Goal: Communication & Community: Answer question/provide support

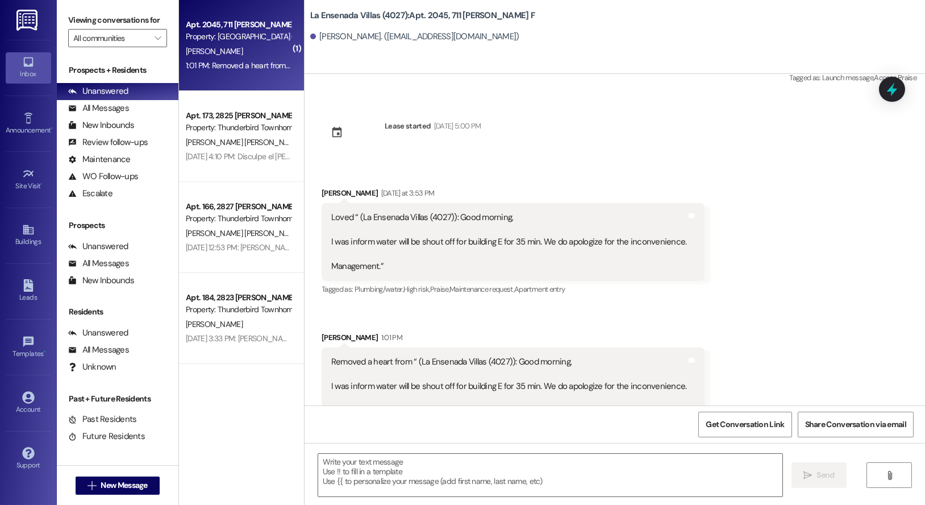
scroll to position [14361, 0]
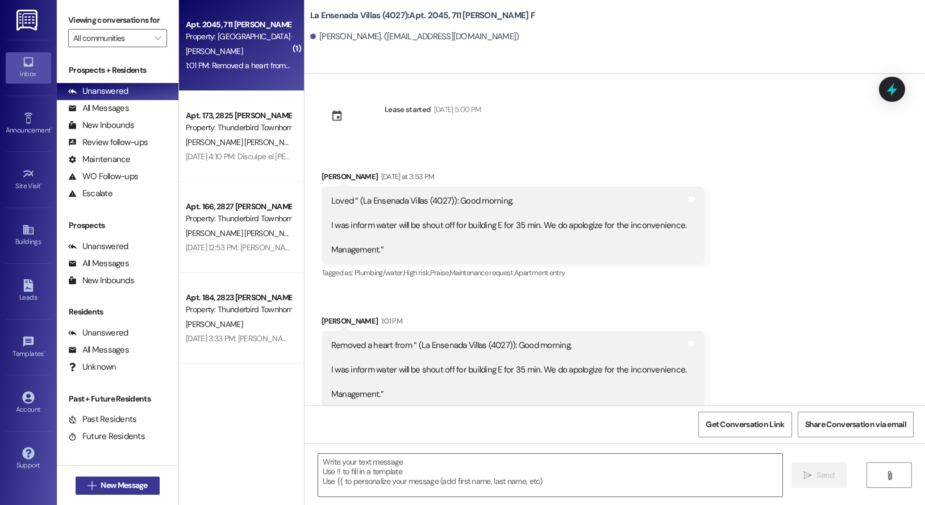
click at [120, 482] on span "New Message" at bounding box center [124, 485] width 47 height 12
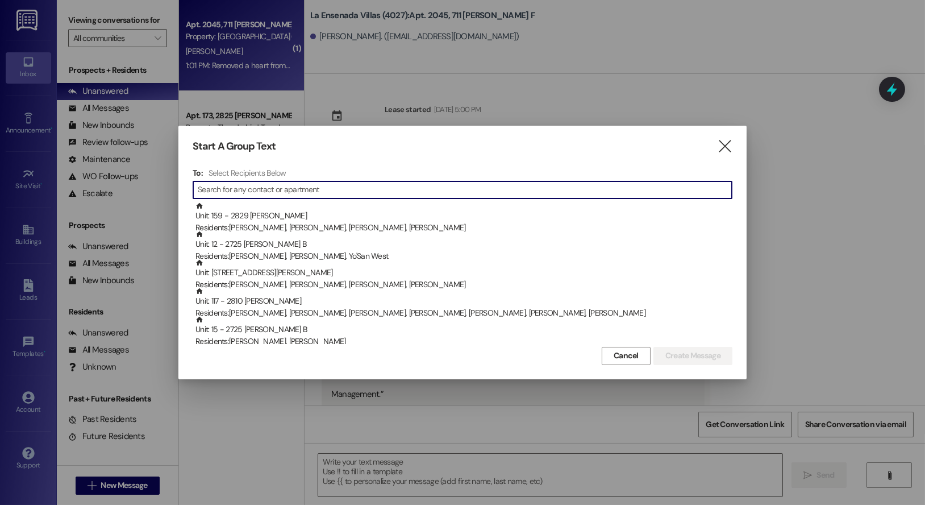
click at [244, 190] on input at bounding box center [465, 190] width 534 height 16
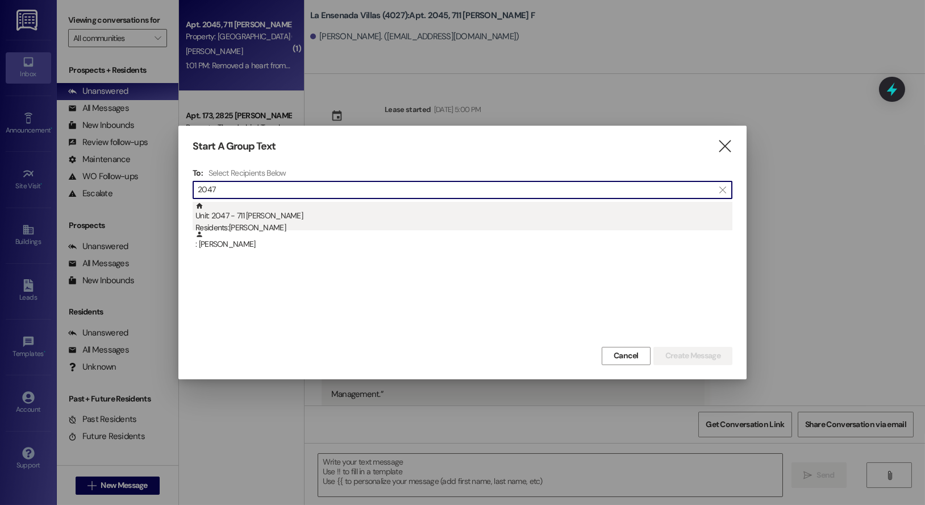
type input "2047"
click at [259, 227] on div "Residents: [PERSON_NAME]" at bounding box center [463, 228] width 537 height 12
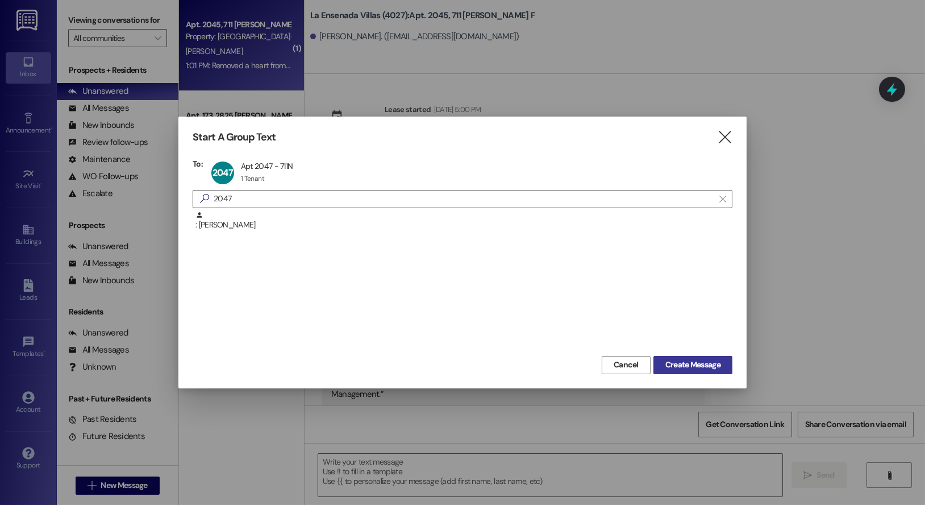
click at [679, 366] on span "Create Message" at bounding box center [692, 365] width 55 height 12
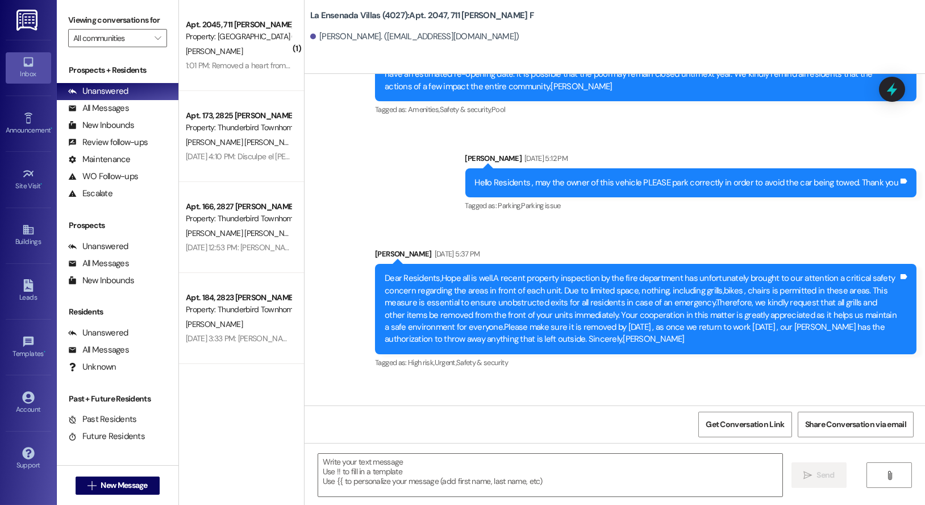
scroll to position [6182, 0]
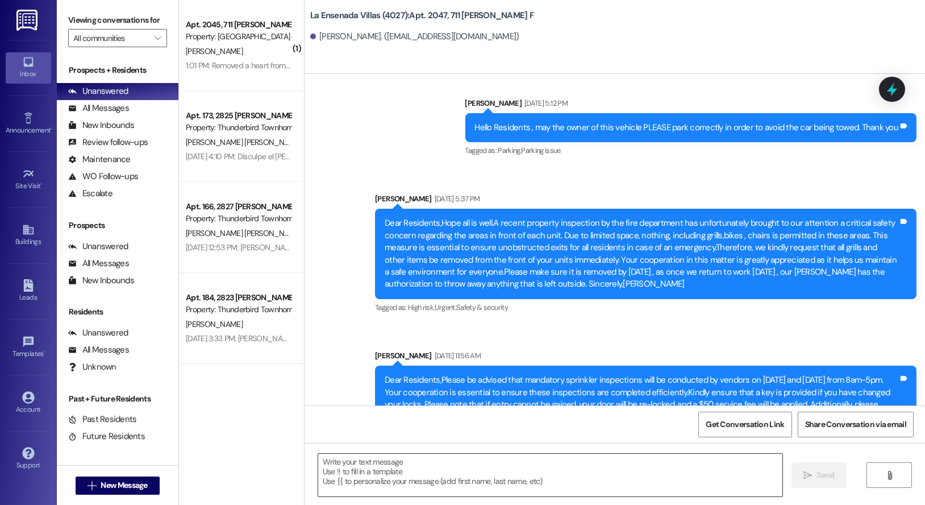
click at [375, 467] on textarea at bounding box center [550, 474] width 464 height 43
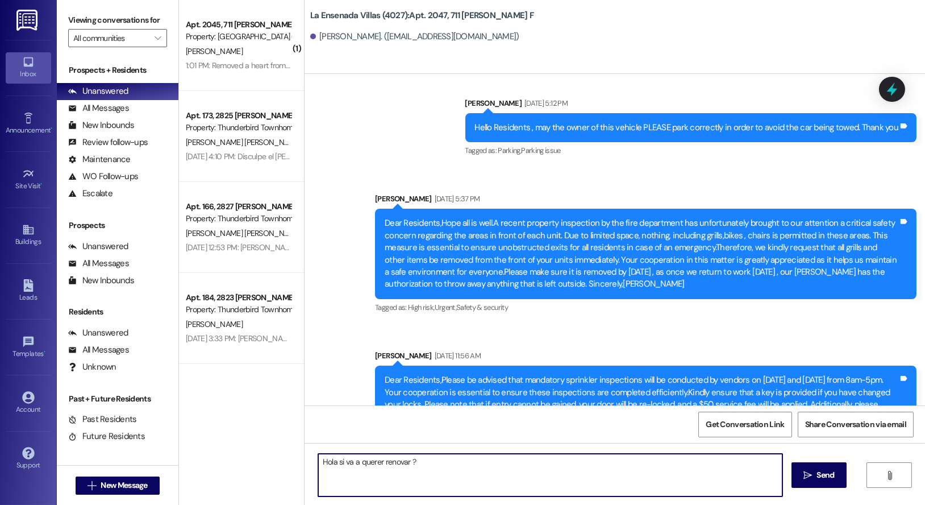
type textarea "Hola si va a querer renovar ?"
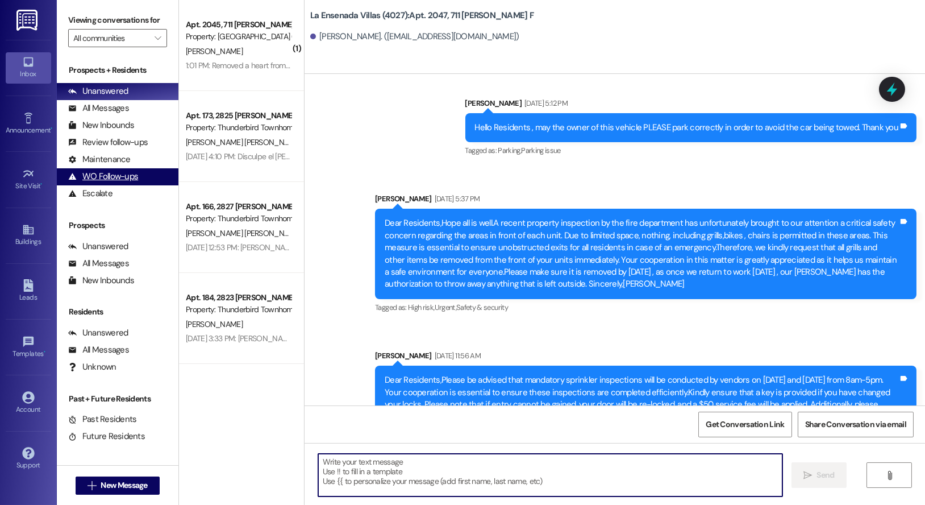
scroll to position [6183, 0]
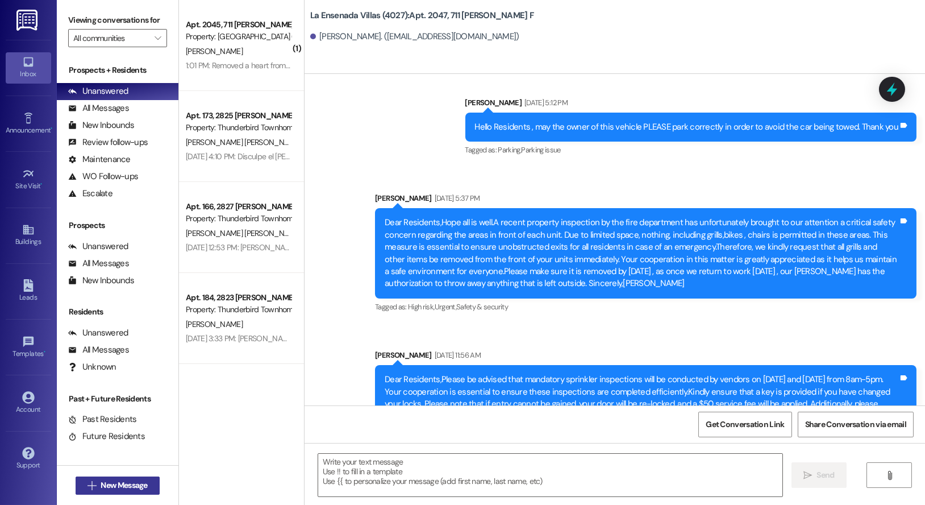
click at [119, 487] on span "New Message" at bounding box center [124, 485] width 47 height 12
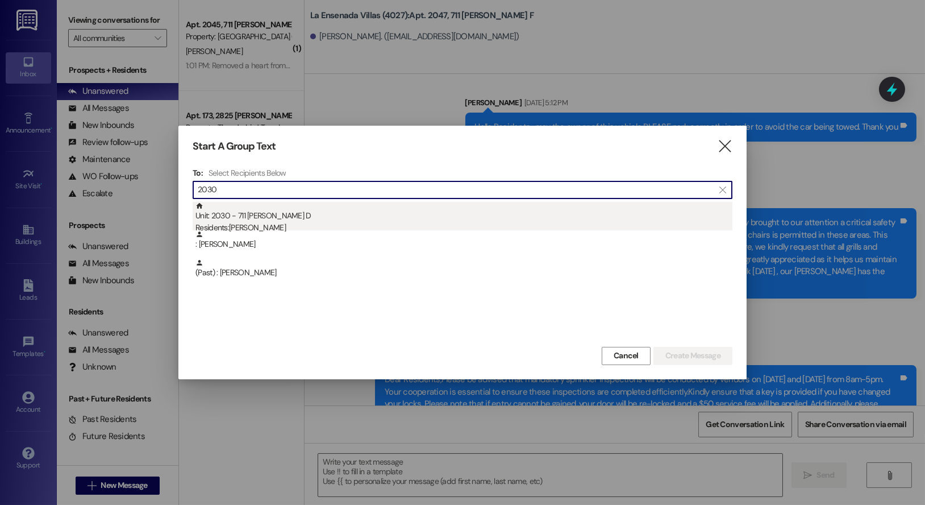
type input "2030"
click at [235, 222] on div "Residents: [PERSON_NAME]" at bounding box center [463, 228] width 537 height 12
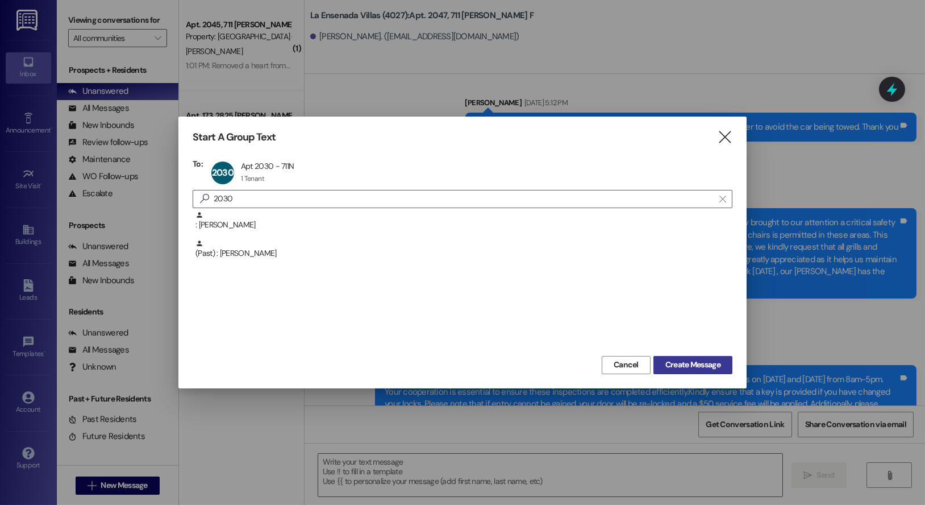
click at [690, 368] on span "Create Message" at bounding box center [692, 365] width 55 height 12
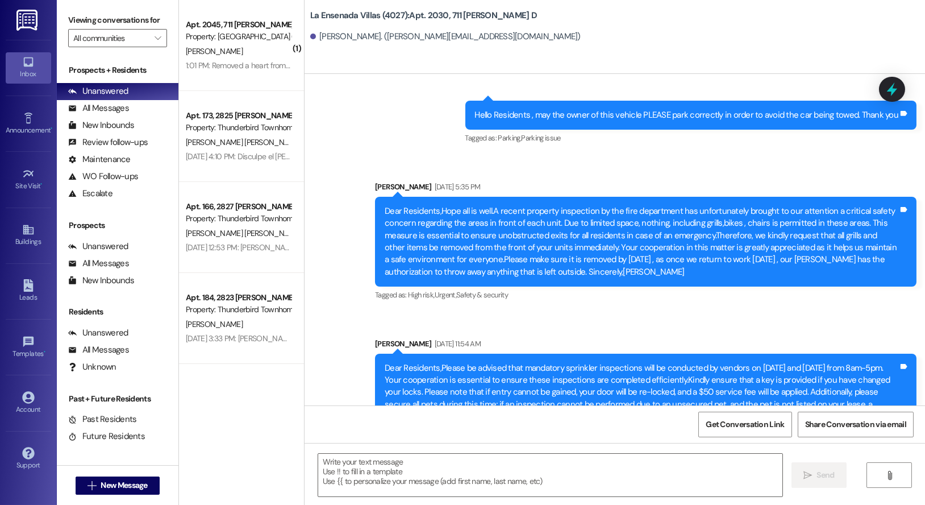
scroll to position [6534, 0]
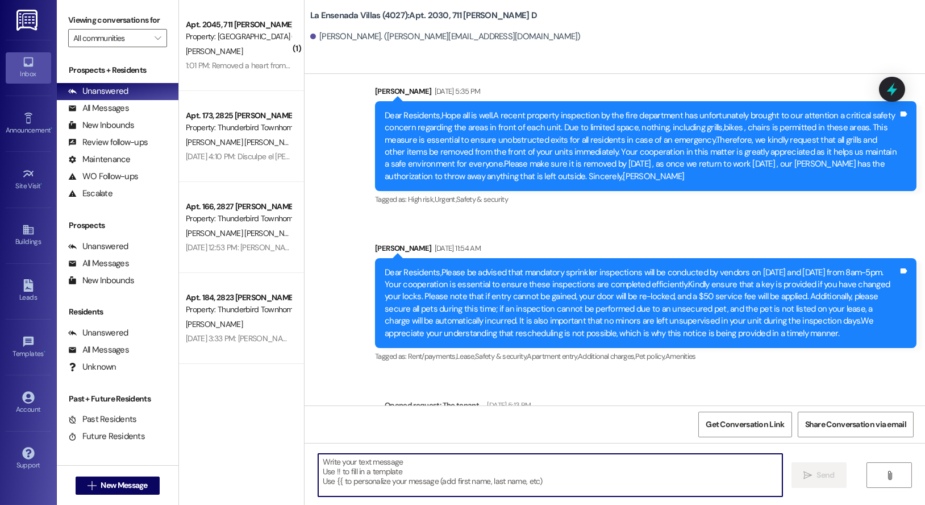
click at [352, 465] on textarea at bounding box center [550, 474] width 464 height 43
type textarea "Hello"
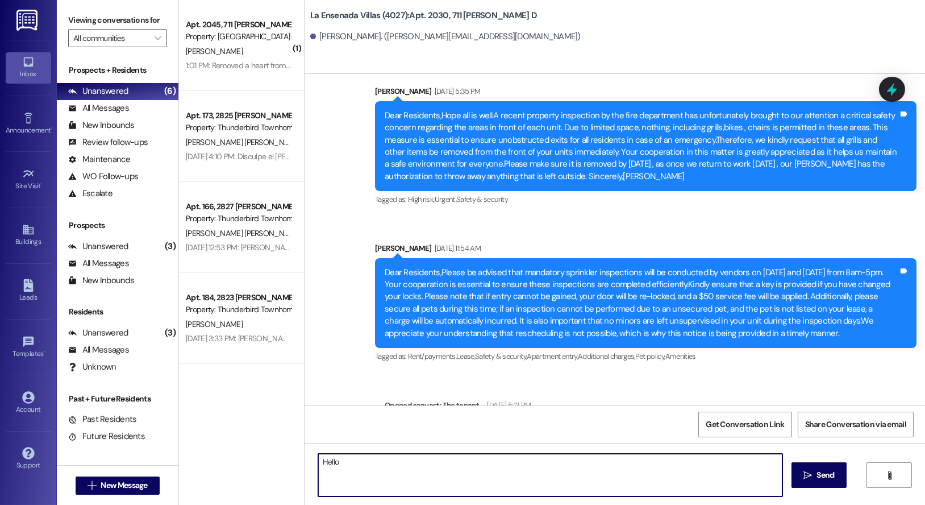
drag, startPoint x: 355, startPoint y: 463, endPoint x: 264, endPoint y: 438, distance: 94.1
click at [278, 463] on div "( 1 ) Apt. 2045, 711 [PERSON_NAME] F Property: [GEOGRAPHIC_DATA] (4027) [PERSON…" at bounding box center [552, 252] width 746 height 505
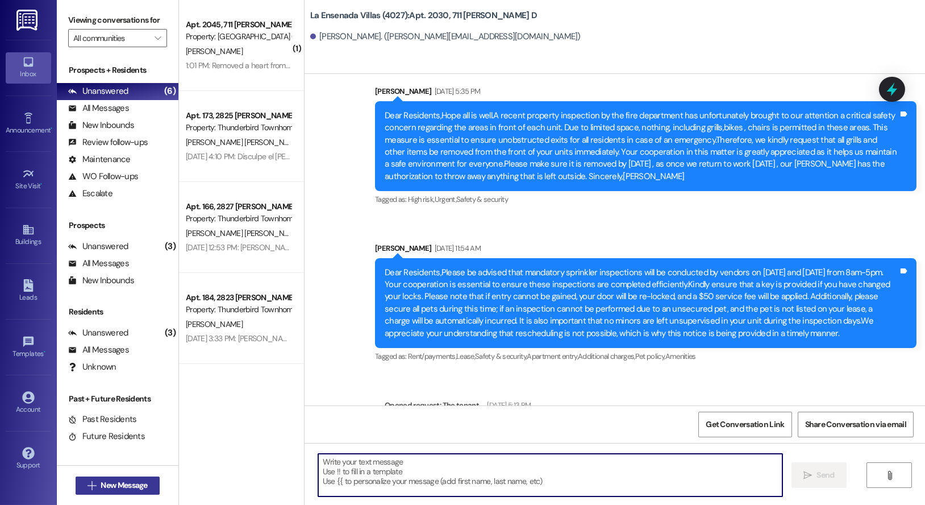
click at [89, 481] on icon "" at bounding box center [92, 485] width 9 height 9
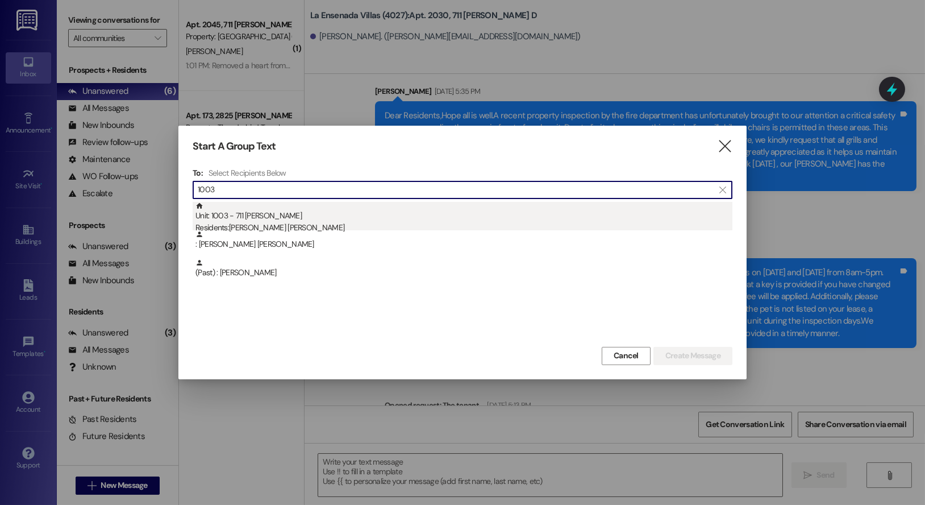
type input "1003"
click at [334, 222] on div "Residents: [PERSON_NAME] [PERSON_NAME]" at bounding box center [463, 228] width 537 height 12
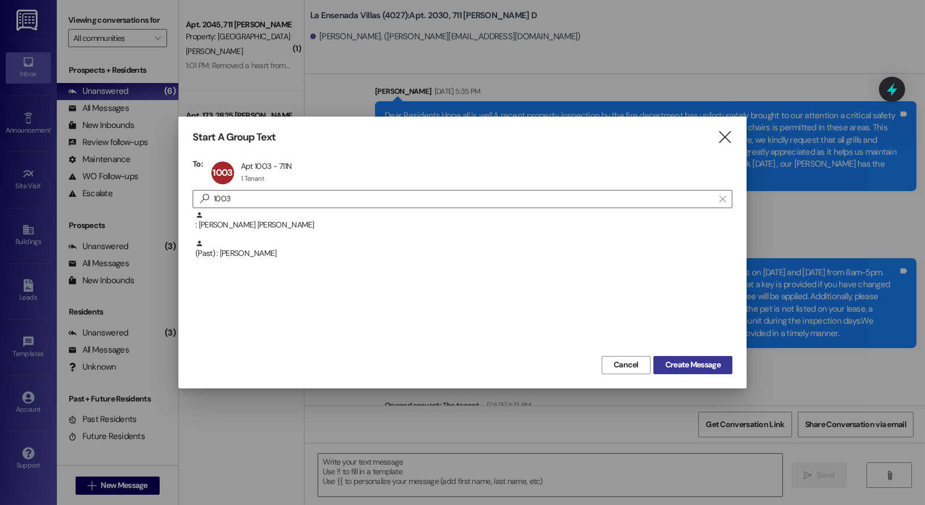
click at [688, 359] on span "Create Message" at bounding box center [692, 365] width 55 height 12
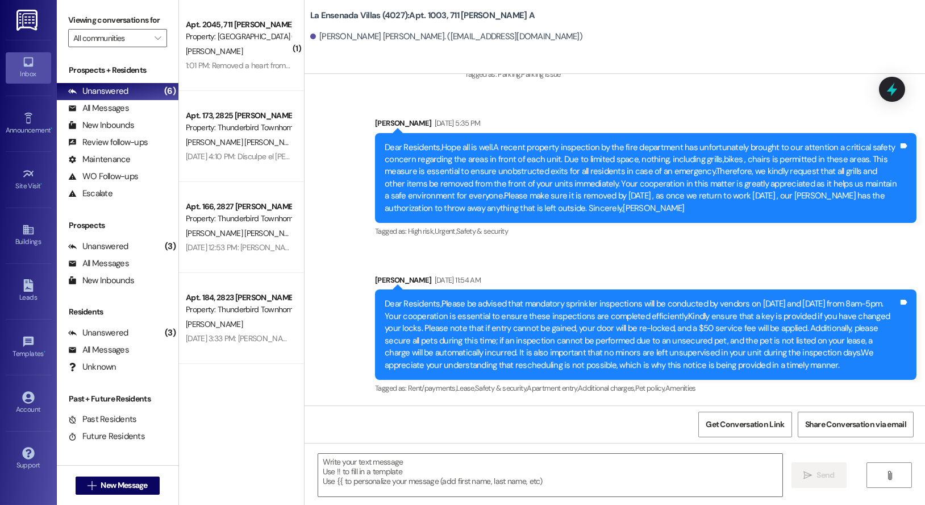
scroll to position [4692, 0]
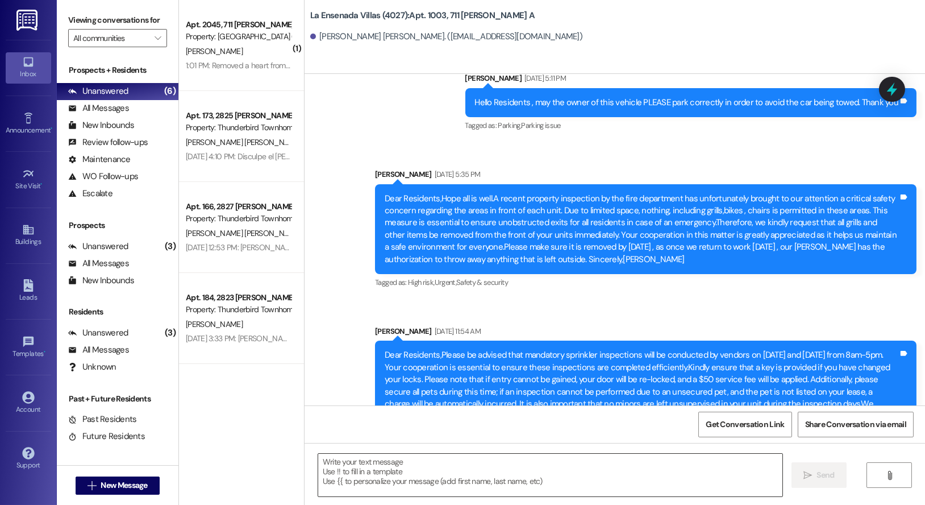
click at [409, 480] on textarea at bounding box center [550, 474] width 464 height 43
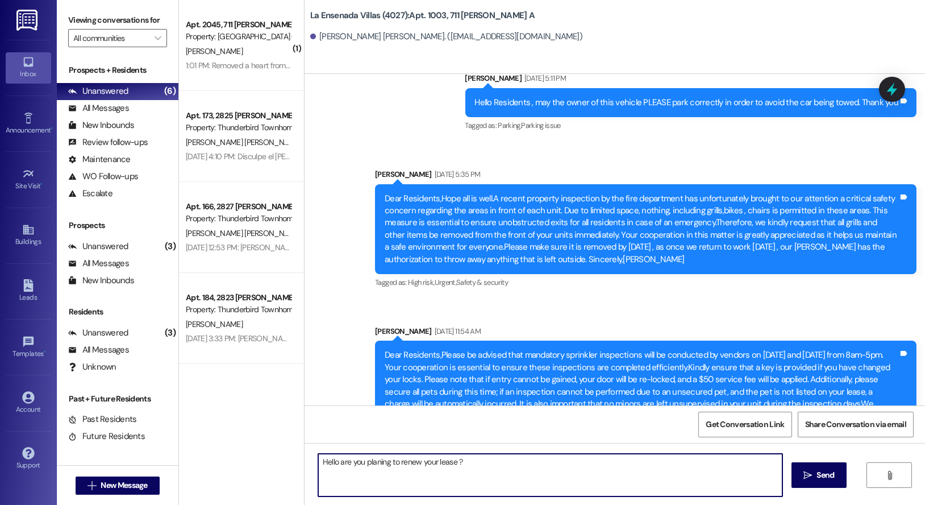
type textarea "Hello are you planing to renew your lease ?"
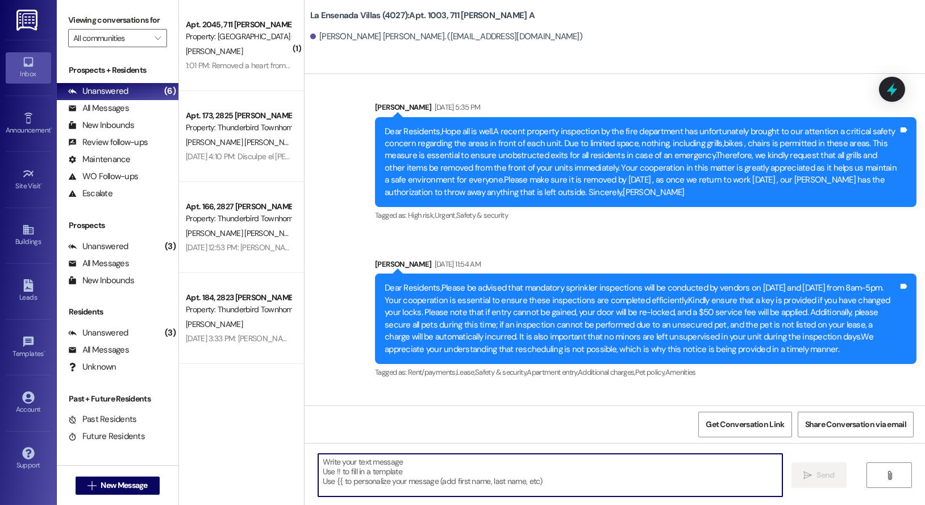
scroll to position [4772, 0]
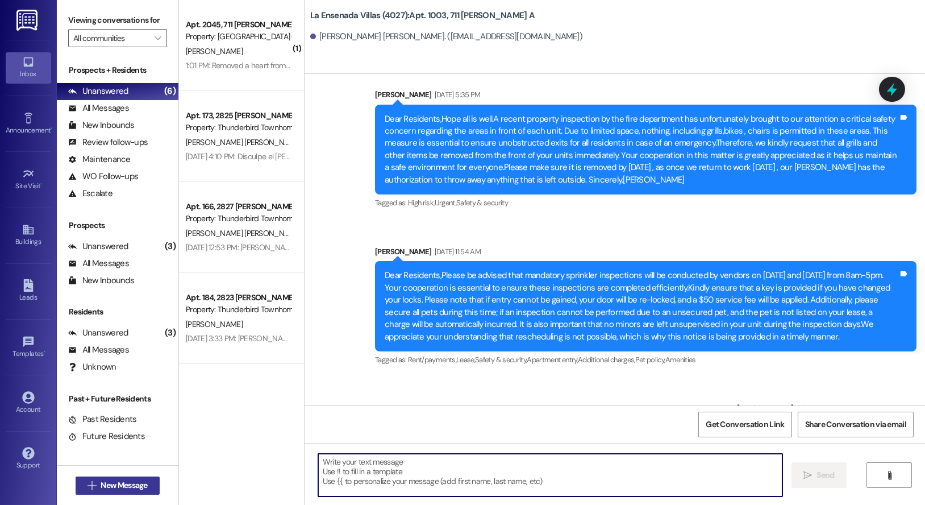
click at [113, 484] on span "New Message" at bounding box center [124, 485] width 47 height 12
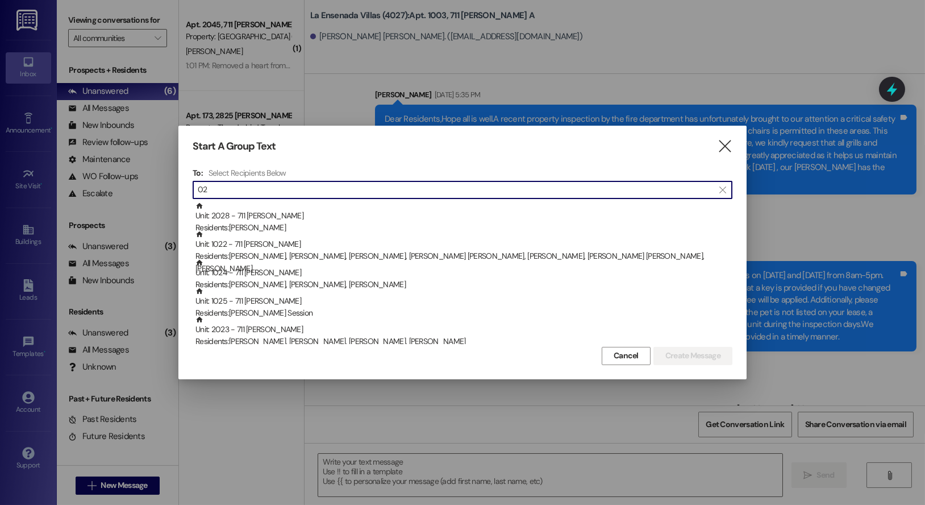
type input "0"
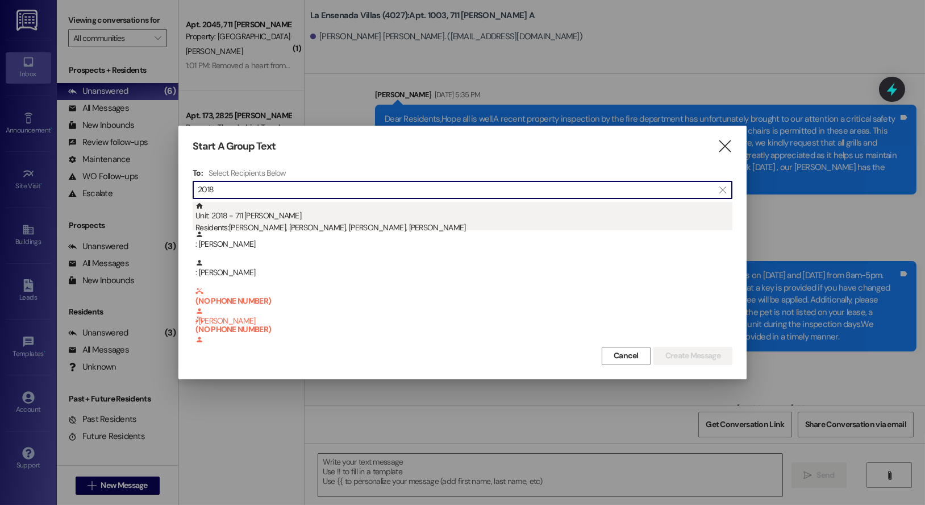
type input "2018"
click at [377, 224] on div "Residents: [PERSON_NAME], [PERSON_NAME], [PERSON_NAME], [PERSON_NAME]" at bounding box center [463, 228] width 537 height 12
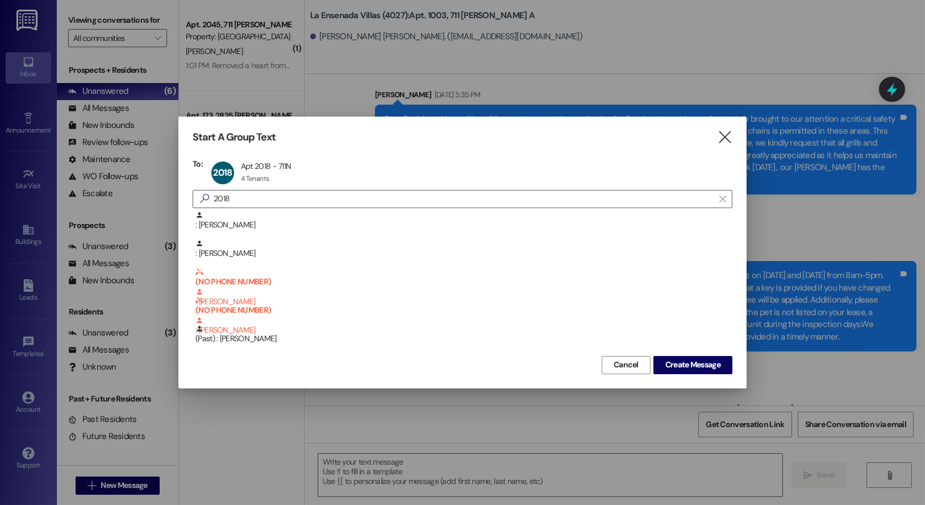
click at [694, 376] on div "Start A Group Text  To: 2018 Apt 2018 - 711N Apt 2018 - 711N 4 Tenants 4 Tenan…" at bounding box center [462, 251] width 568 height 271
click at [698, 369] on span "Create Message" at bounding box center [692, 365] width 55 height 12
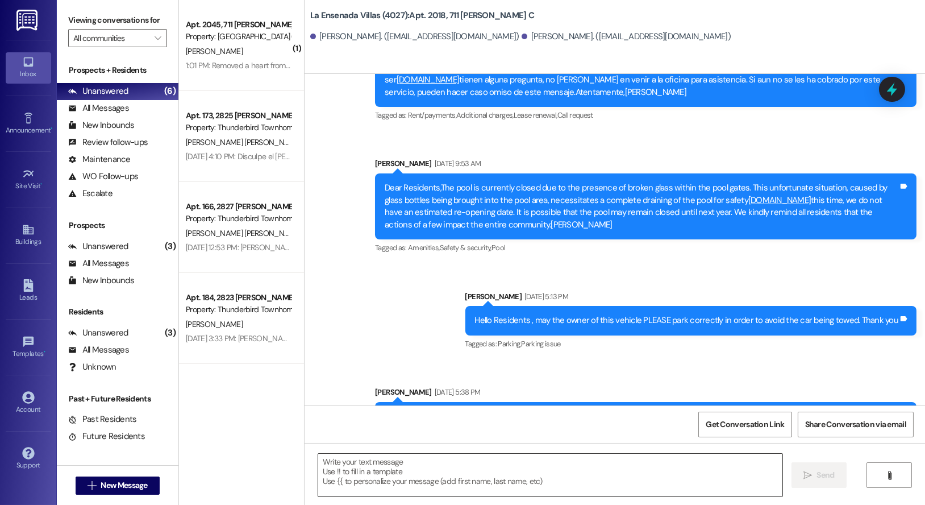
scroll to position [15913, 0]
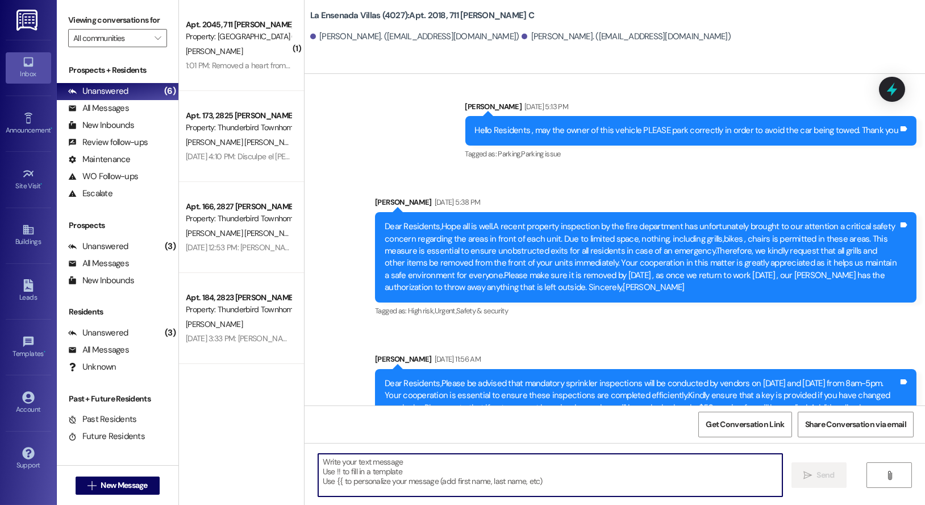
click at [352, 466] on textarea at bounding box center [550, 474] width 464 height 43
type textarea "h"
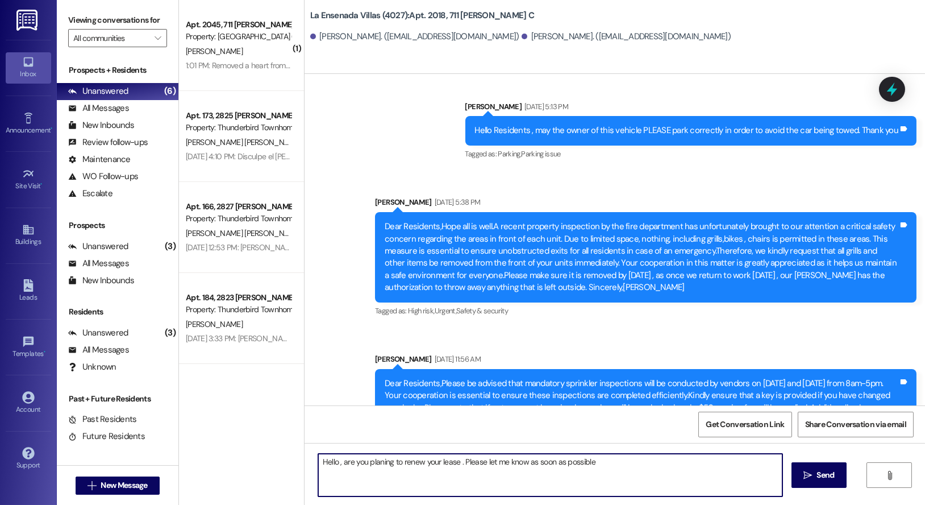
type textarea "Hello , are you planing to renew your lease . Please let me know as soon as pos…"
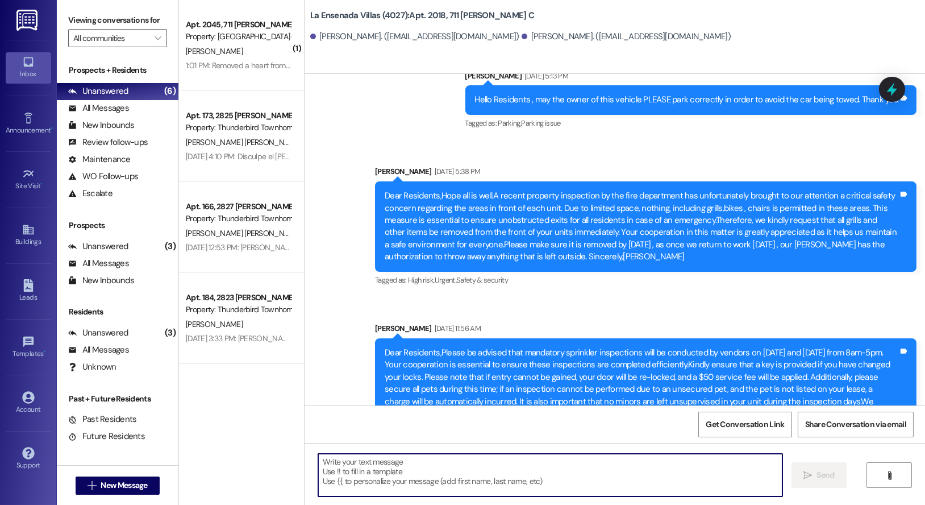
scroll to position [15992, 0]
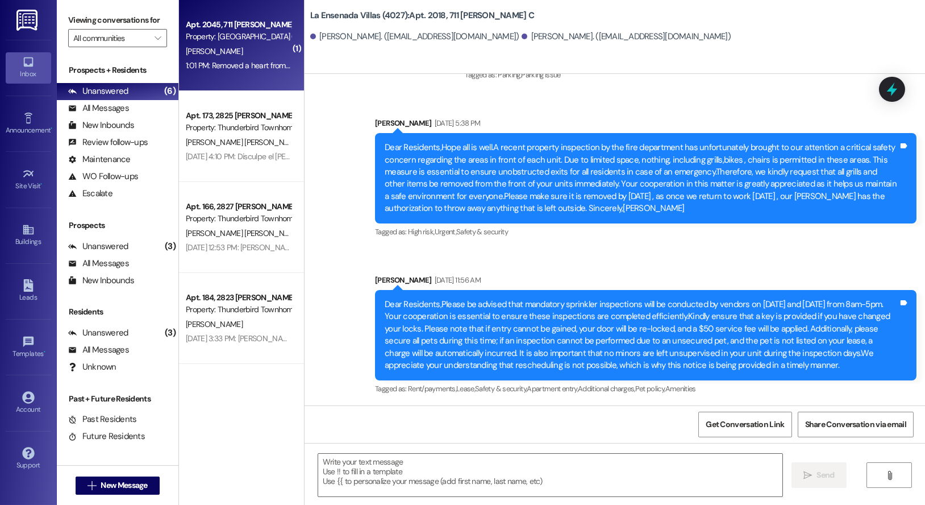
click at [215, 72] on div "1:01 PM: Removed a heart from “ ([GEOGRAPHIC_DATA] (4027)): Good morning, I was…" at bounding box center [238, 66] width 107 height 14
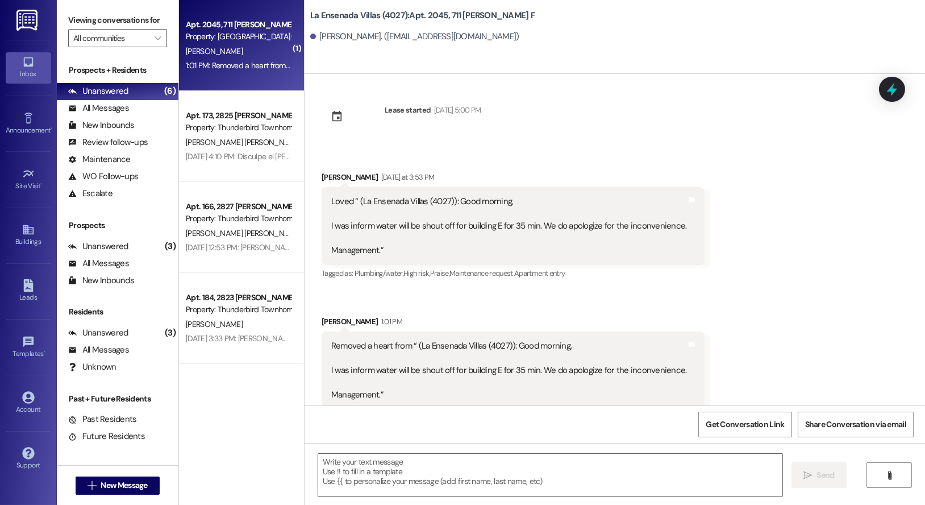
scroll to position [14361, 0]
click at [465, 259] on div "Received via SMS [PERSON_NAME] [DATE] at 3:53 PM Loved “ ([GEOGRAPHIC_DATA] (40…" at bounding box center [513, 225] width 401 height 127
click at [240, 439] on div "( 1 ) Apt. 2045, 711 [PERSON_NAME] F Property: [GEOGRAPHIC_DATA] (4027) [PERSON…" at bounding box center [241, 252] width 125 height 505
click at [714, 270] on div "Received via SMS [PERSON_NAME] [DATE] at 3:53 PM Loved “ ([GEOGRAPHIC_DATA] (40…" at bounding box center [615, 289] width 621 height 289
click at [231, 409] on div "( 1 ) Apt. 2045, 711 [PERSON_NAME] F Property: [GEOGRAPHIC_DATA] (4027) [PERSON…" at bounding box center [241, 212] width 125 height 424
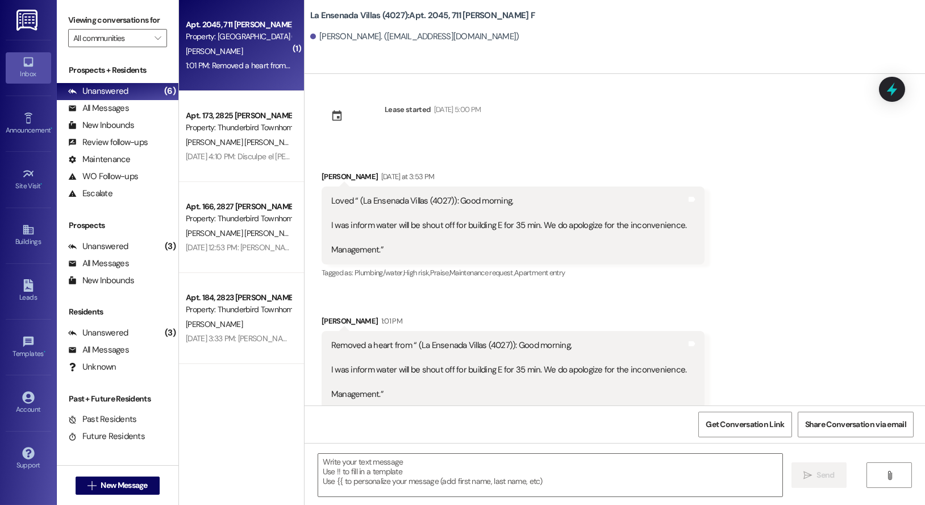
click at [709, 283] on div "Received via SMS [PERSON_NAME] [DATE] at 3:53 PM Loved “ ([GEOGRAPHIC_DATA] (40…" at bounding box center [615, 289] width 621 height 289
click at [542, 261] on div "Received via SMS [PERSON_NAME] [DATE] at 3:53 PM Loved “ ([GEOGRAPHIC_DATA] (40…" at bounding box center [615, 289] width 621 height 289
click at [244, 434] on div "( 1 ) Apt. 2045, 711 [PERSON_NAME] F Property: [GEOGRAPHIC_DATA] (4027) [PERSON…" at bounding box center [241, 252] width 125 height 505
click at [88, 338] on div "Unanswered" at bounding box center [98, 333] width 60 height 12
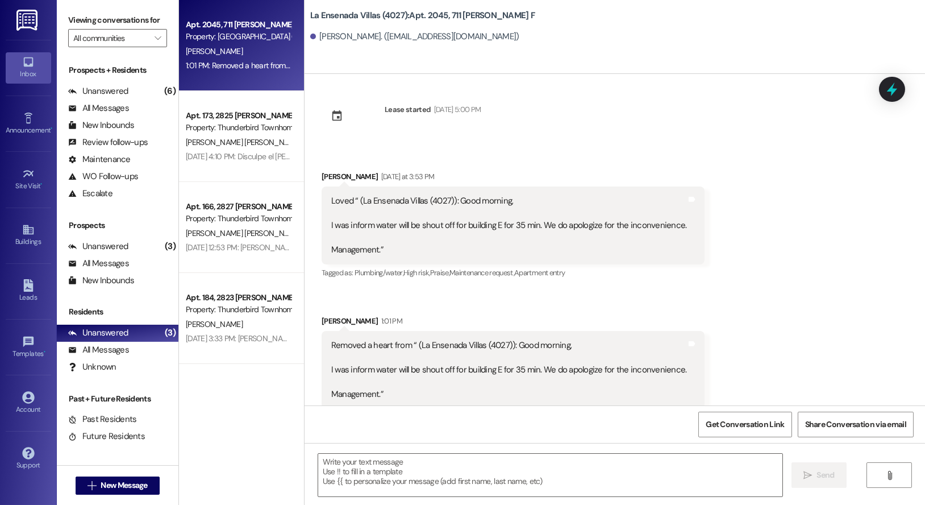
click at [253, 416] on div "Apt. 2045, 711 [PERSON_NAME] F Property: [GEOGRAPHIC_DATA] (4027) [PERSON_NAME]…" at bounding box center [241, 212] width 125 height 424
click at [755, 145] on div "Received via SMS [PERSON_NAME] [DATE] at 3:53 PM Loved “ ([GEOGRAPHIC_DATA] (40…" at bounding box center [615, 289] width 621 height 289
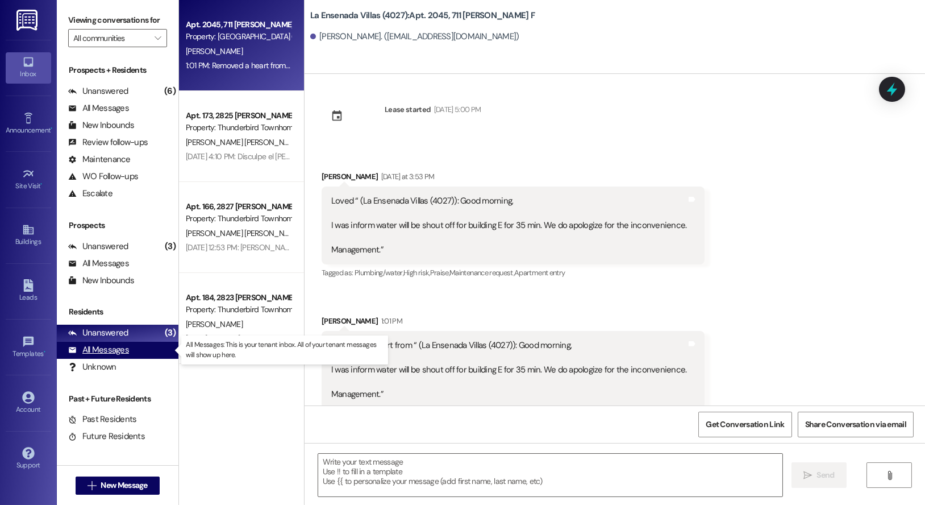
click at [110, 347] on div "All Messages" at bounding box center [98, 350] width 61 height 12
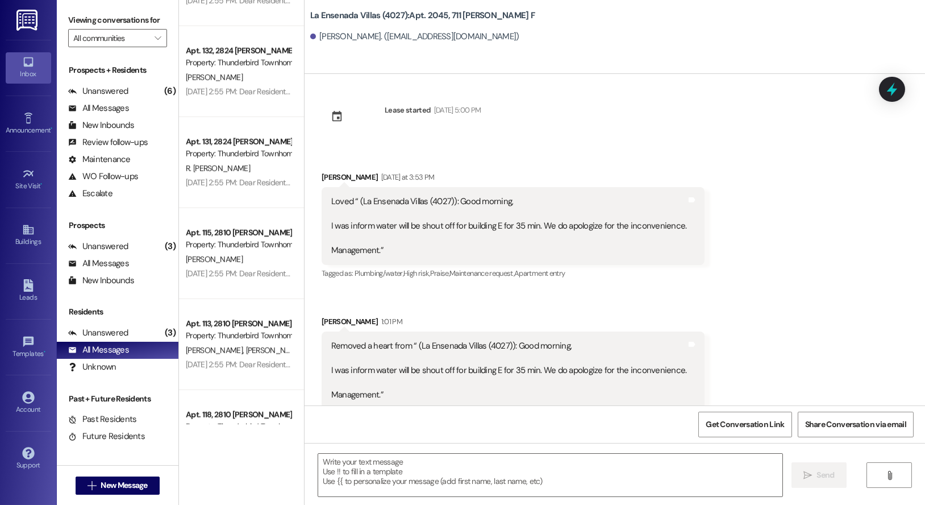
scroll to position [4122, 0]
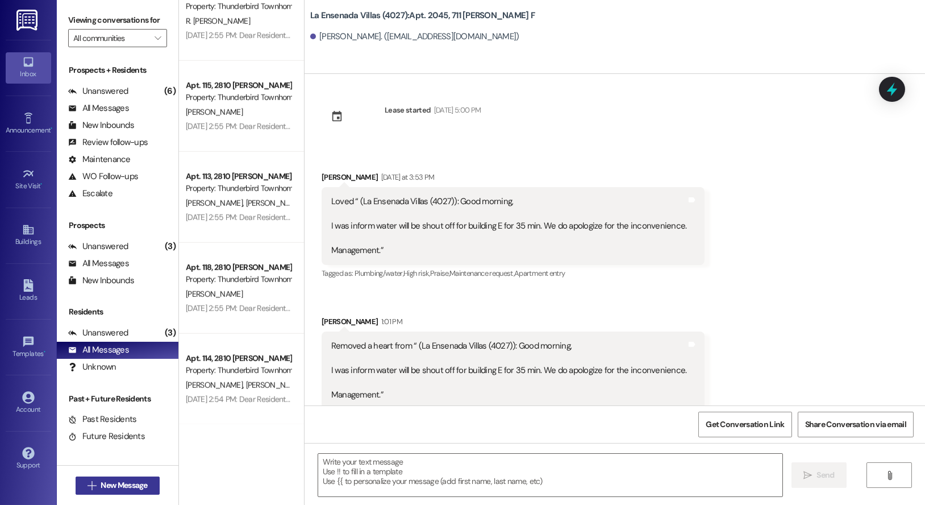
click at [121, 484] on span "New Message" at bounding box center [124, 485] width 47 height 12
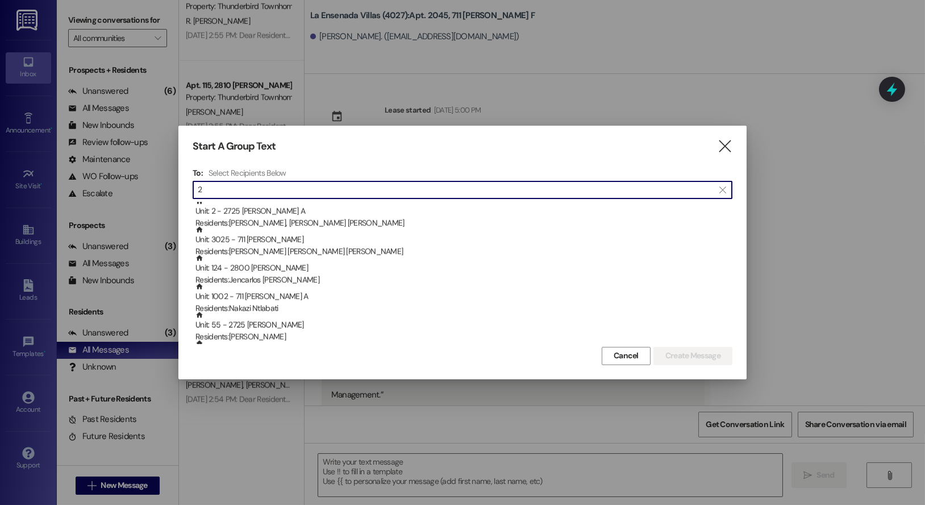
scroll to position [4487, 0]
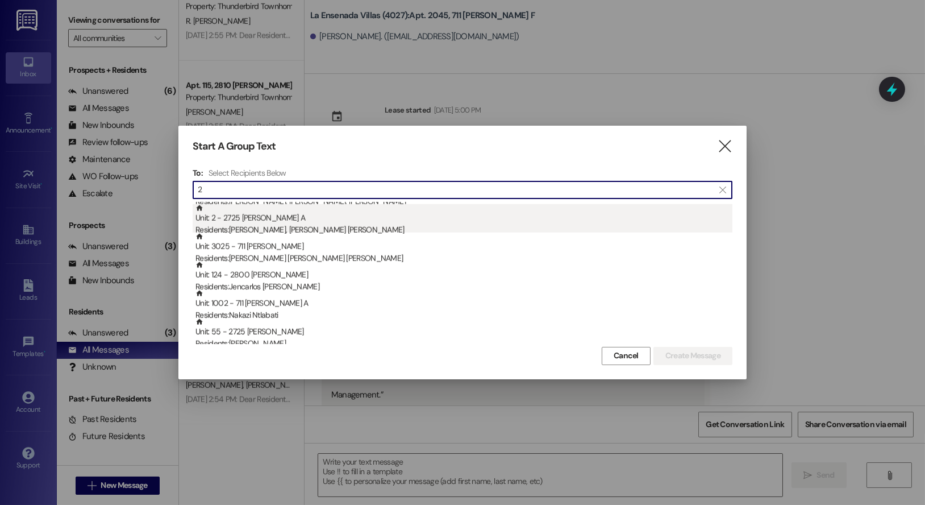
type input "2"
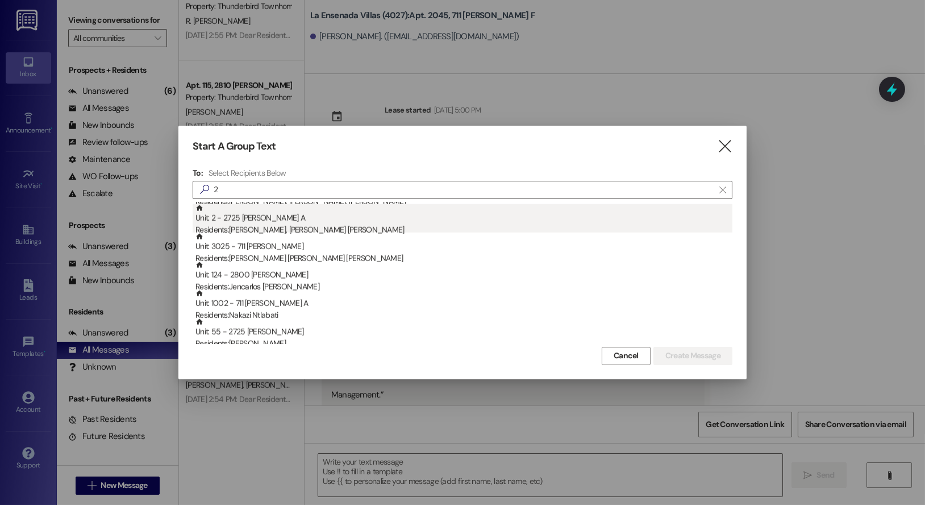
click at [261, 228] on div "Residents: [PERSON_NAME], [PERSON_NAME] [PERSON_NAME]" at bounding box center [463, 230] width 537 height 12
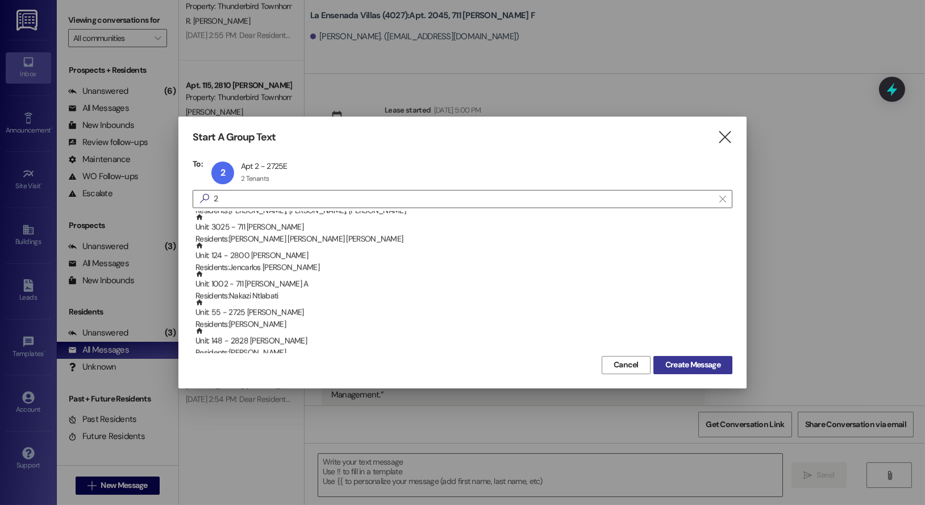
click at [691, 359] on span "Create Message" at bounding box center [692, 365] width 55 height 12
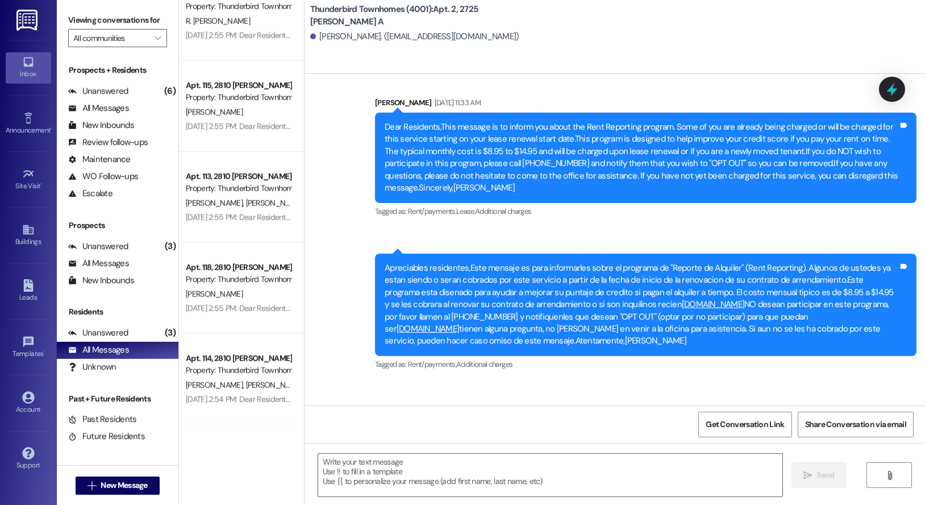
scroll to position [9761, 0]
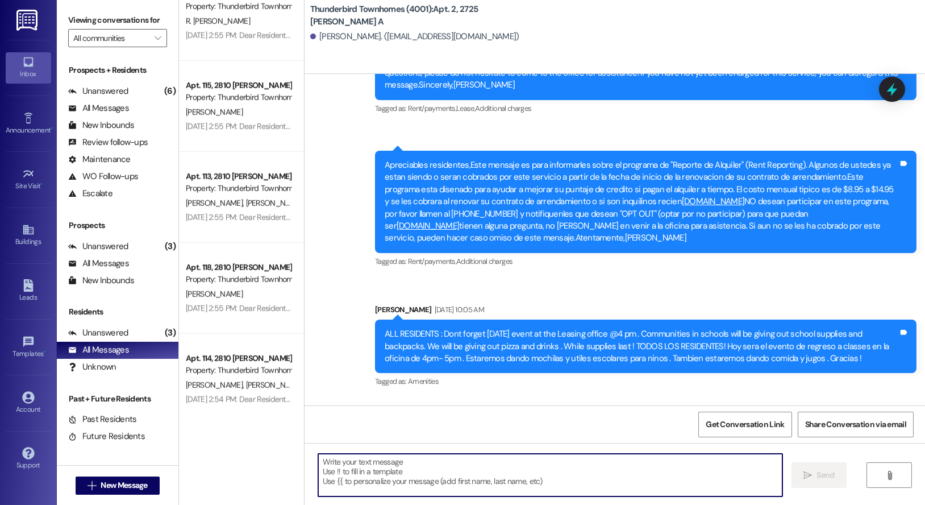
click at [430, 471] on textarea at bounding box center [550, 474] width 464 height 43
type textarea "Hola , SI ba a querer renovar?"
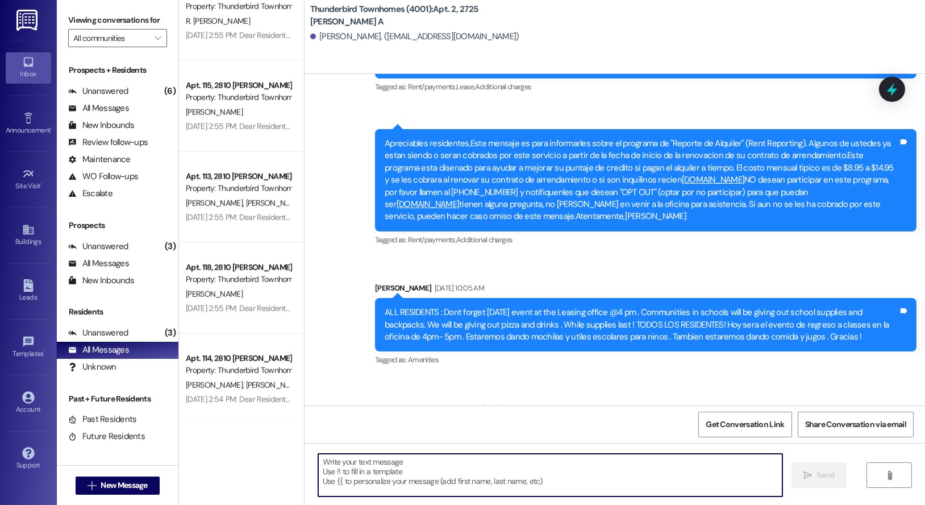
scroll to position [9840, 0]
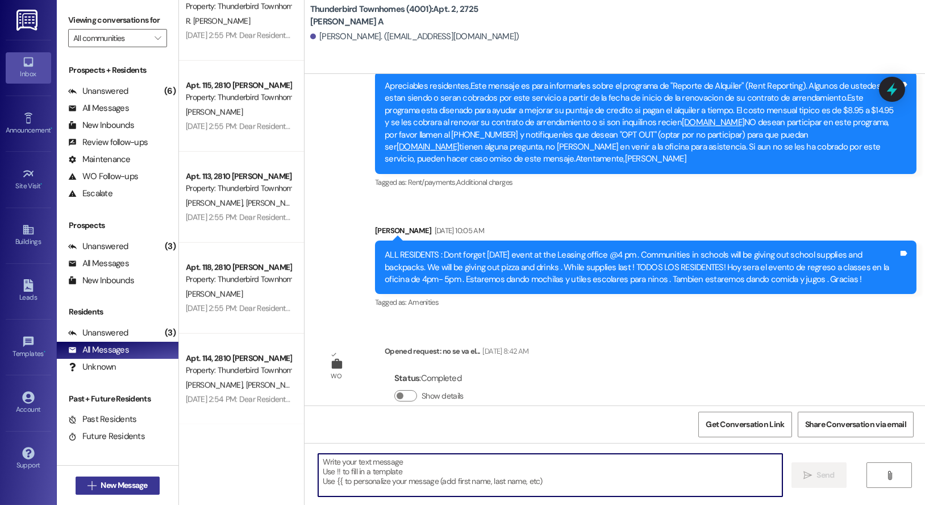
click at [115, 482] on span "New Message" at bounding box center [124, 485] width 47 height 12
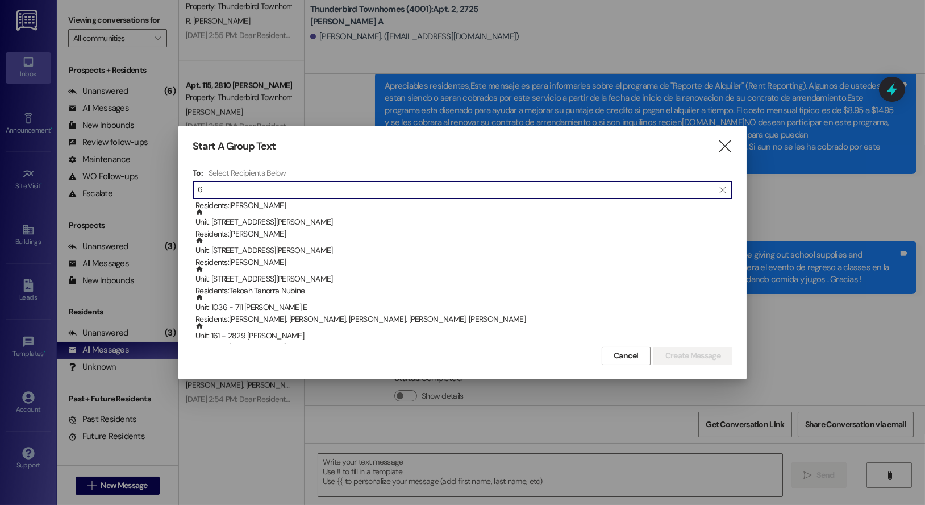
scroll to position [335, 0]
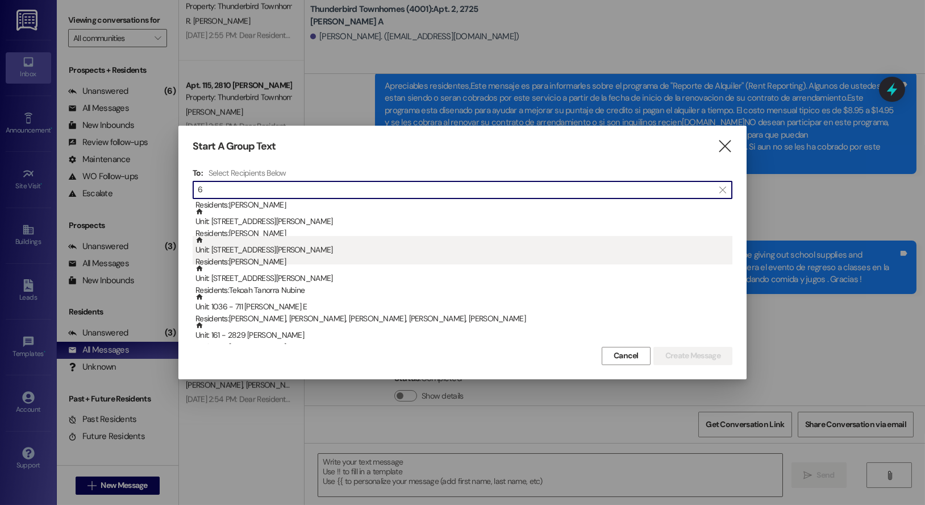
type input "6"
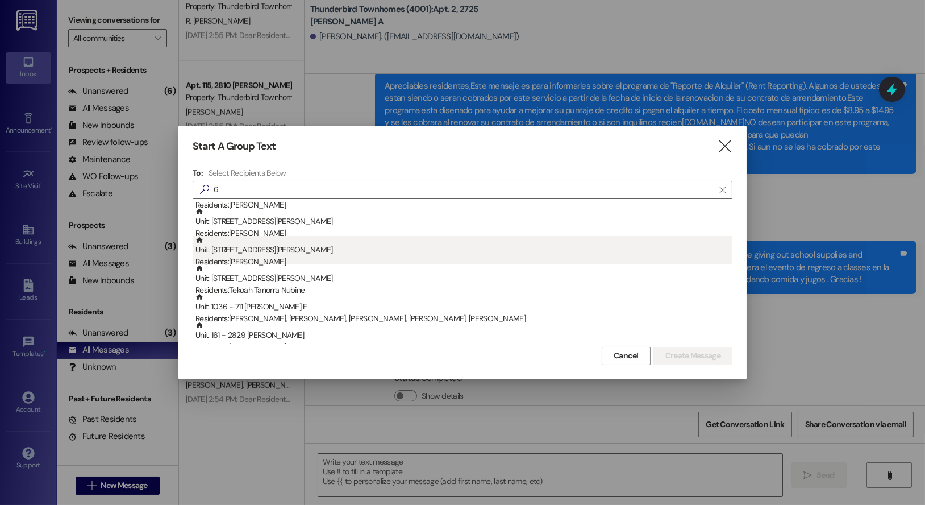
click at [268, 256] on div "Residents: [PERSON_NAME]" at bounding box center [463, 262] width 537 height 12
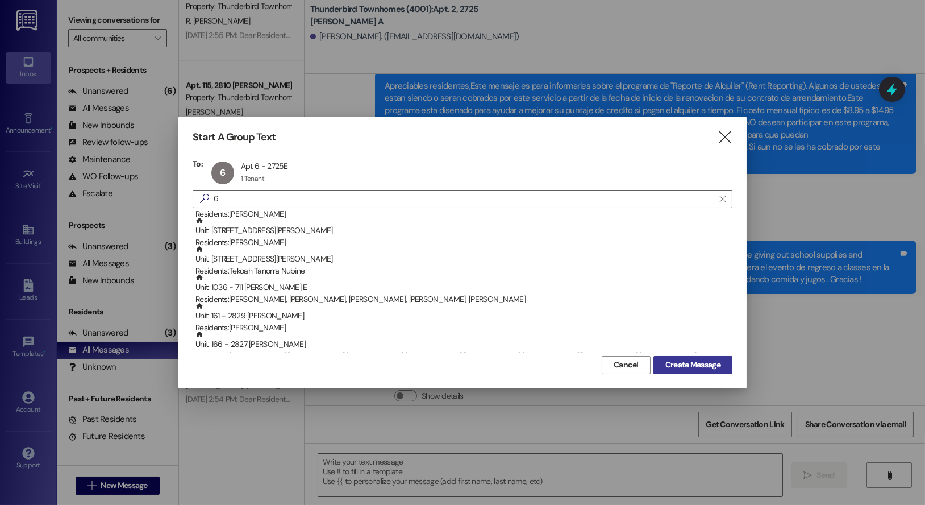
click at [698, 363] on span "Create Message" at bounding box center [692, 365] width 55 height 12
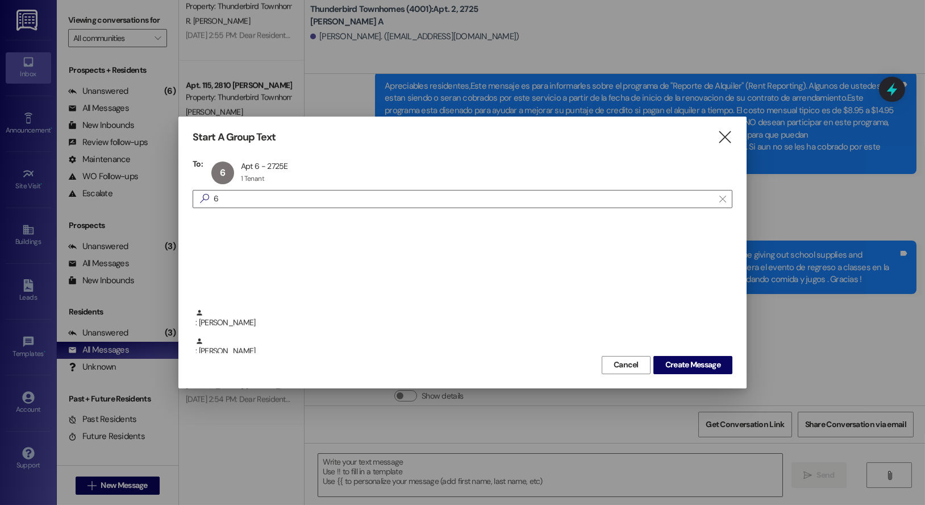
scroll to position [1993, 0]
click at [725, 132] on icon "" at bounding box center [724, 137] width 15 height 12
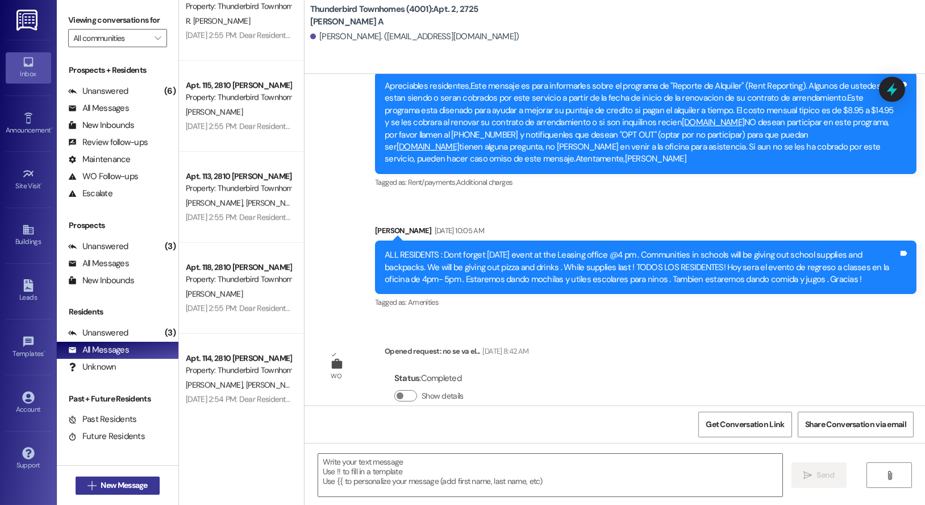
click at [133, 490] on span "New Message" at bounding box center [124, 485] width 47 height 12
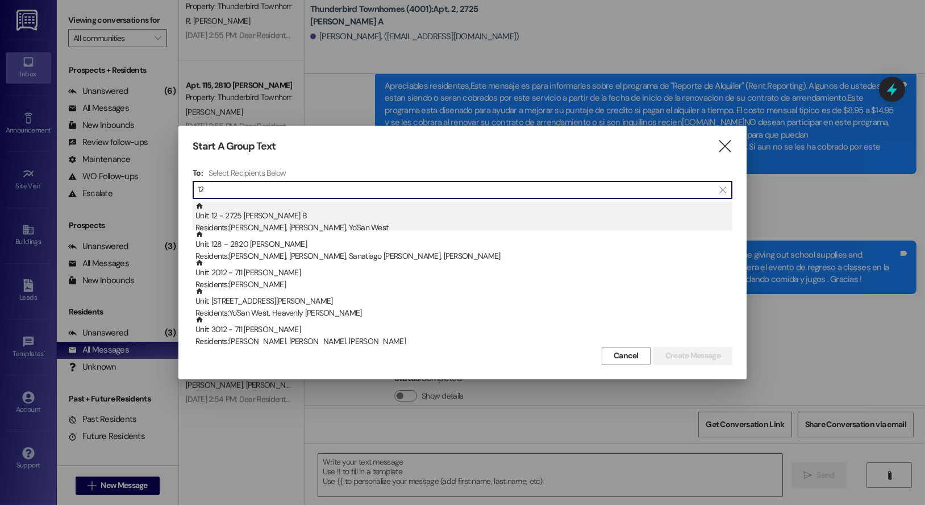
type input "12"
click at [283, 224] on div "Residents: [PERSON_NAME], Heavenly [PERSON_NAME], [GEOGRAPHIC_DATA]" at bounding box center [463, 228] width 537 height 12
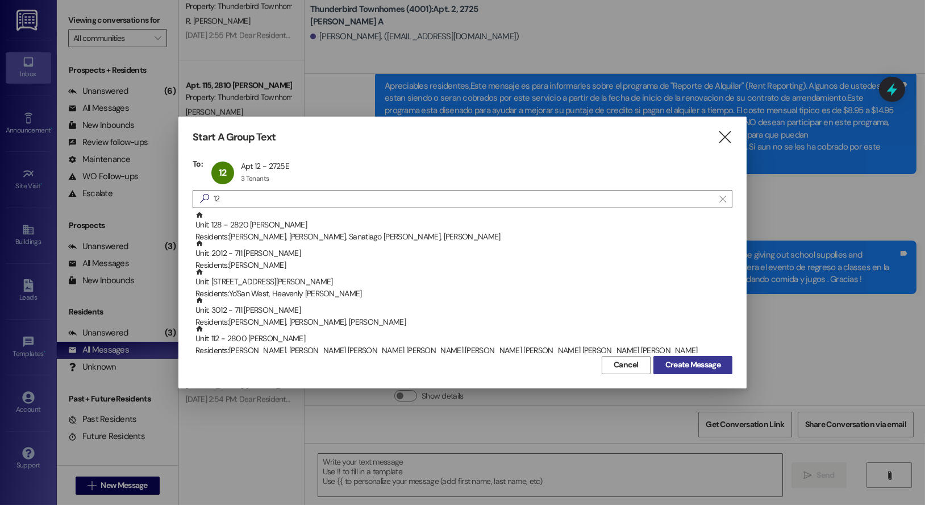
click at [675, 364] on span "Create Message" at bounding box center [692, 365] width 55 height 12
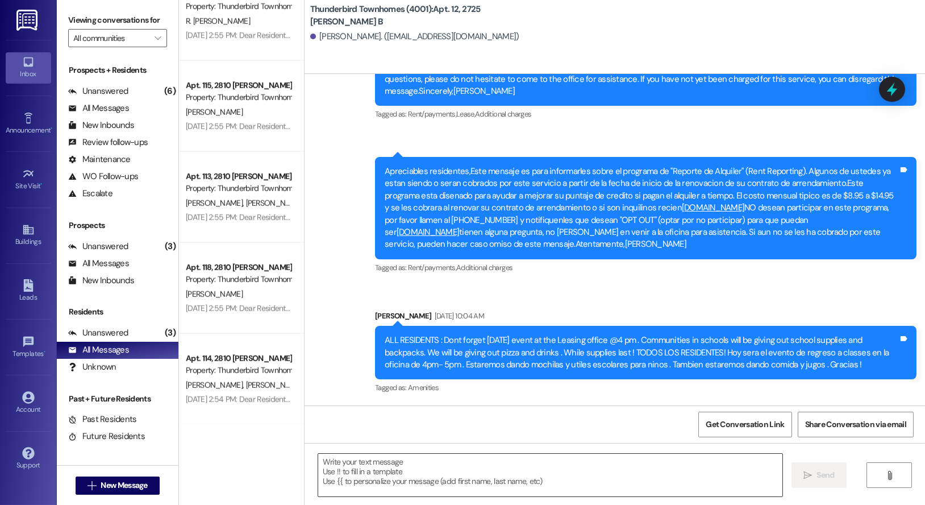
scroll to position [4938, 0]
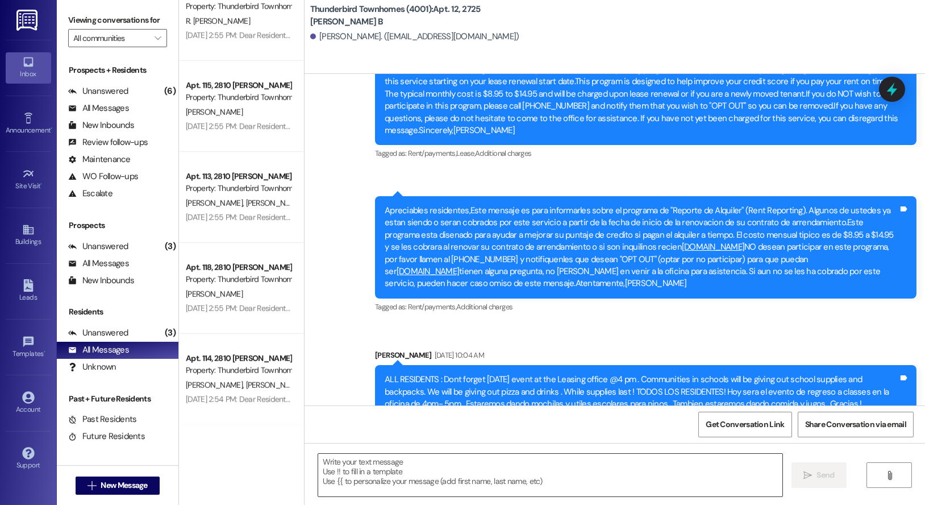
click at [372, 469] on textarea at bounding box center [550, 474] width 464 height 43
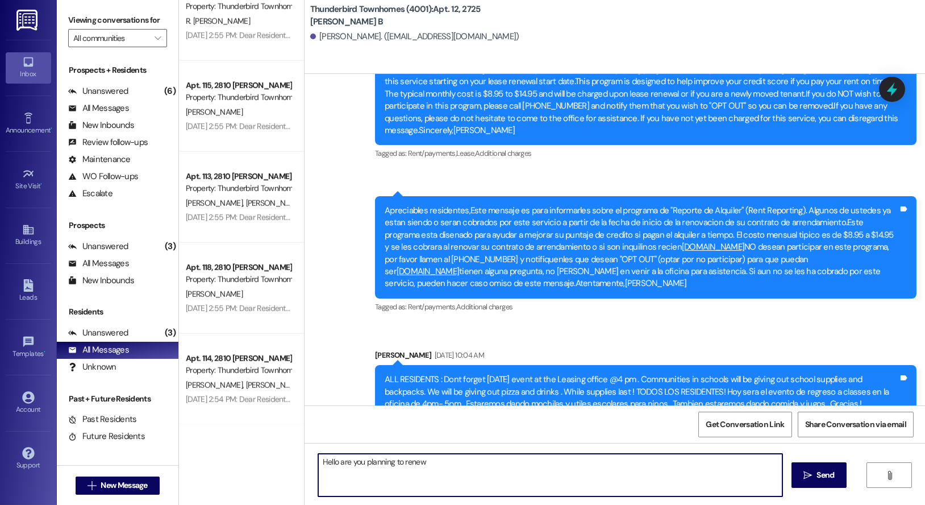
type textarea "Hello are you planning to renew ?"
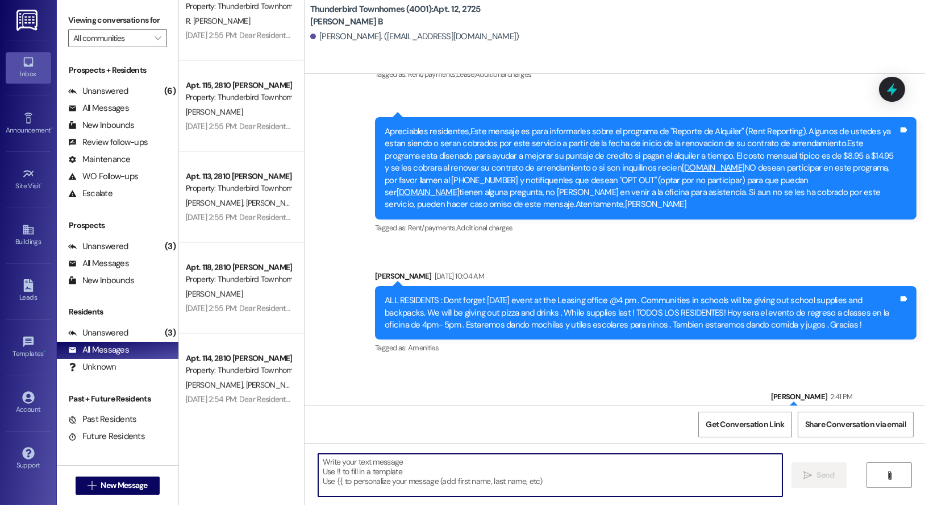
scroll to position [5018, 0]
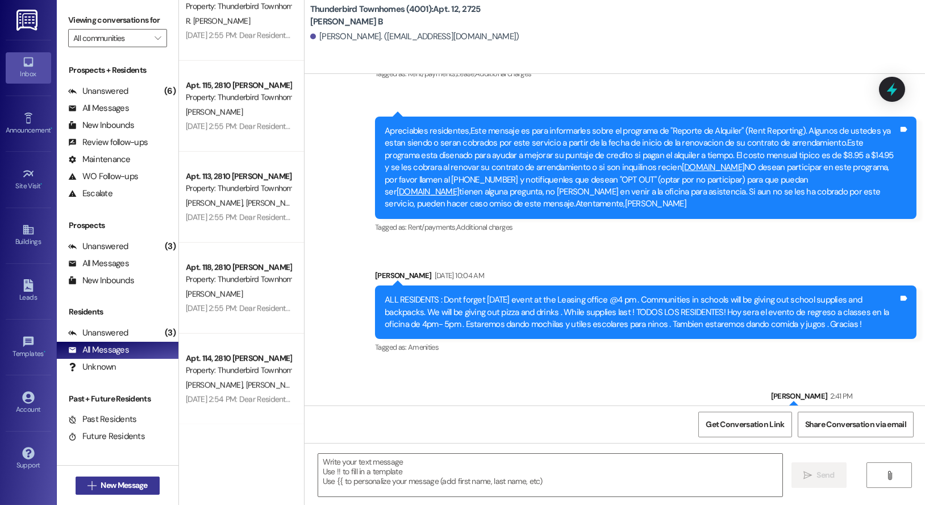
click at [106, 480] on span "New Message" at bounding box center [124, 485] width 47 height 12
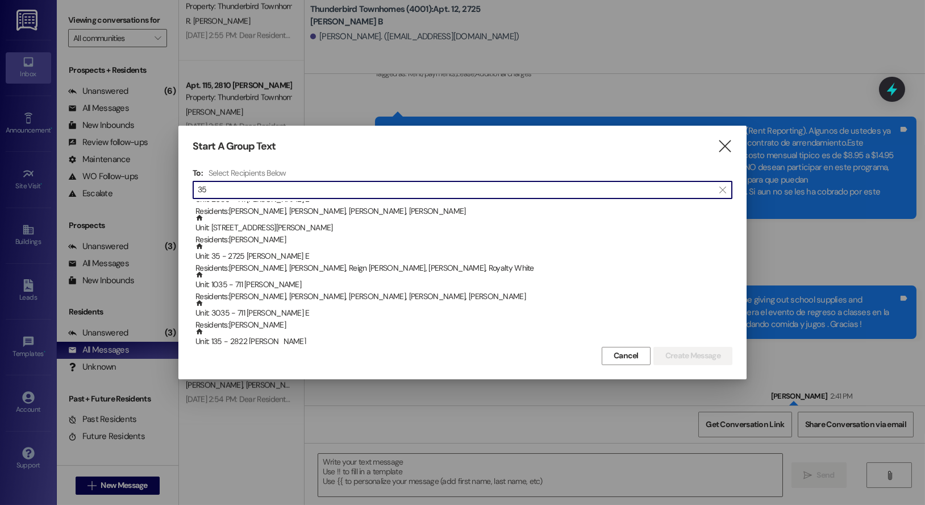
scroll to position [18, 0]
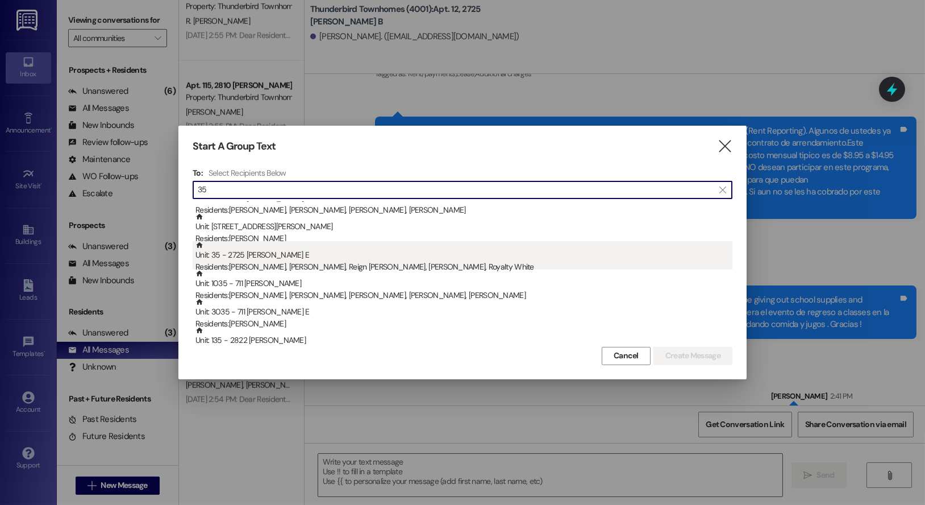
type input "35"
click at [290, 266] on div "Residents: [PERSON_NAME], [PERSON_NAME], [PERSON_NAME], Reign White, Royalty Wh…" at bounding box center [463, 267] width 537 height 12
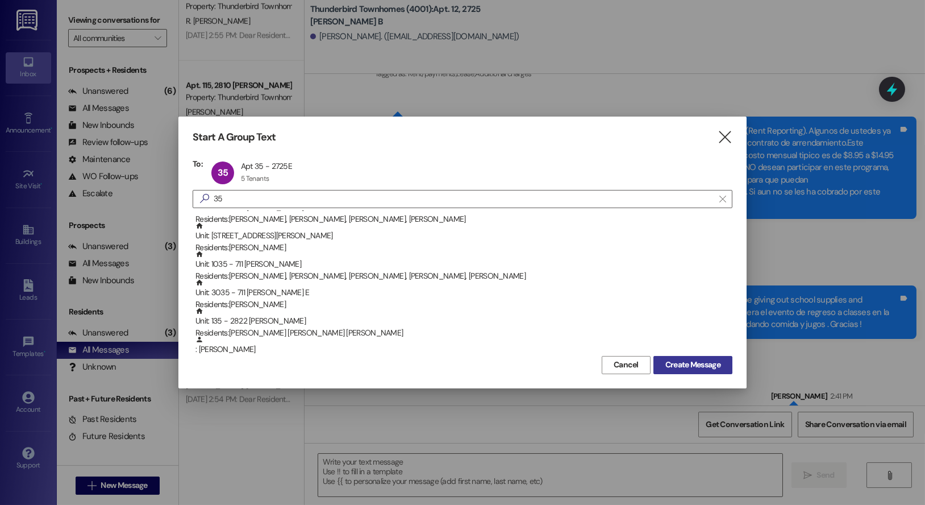
click at [696, 370] on span "Create Message" at bounding box center [692, 365] width 55 height 12
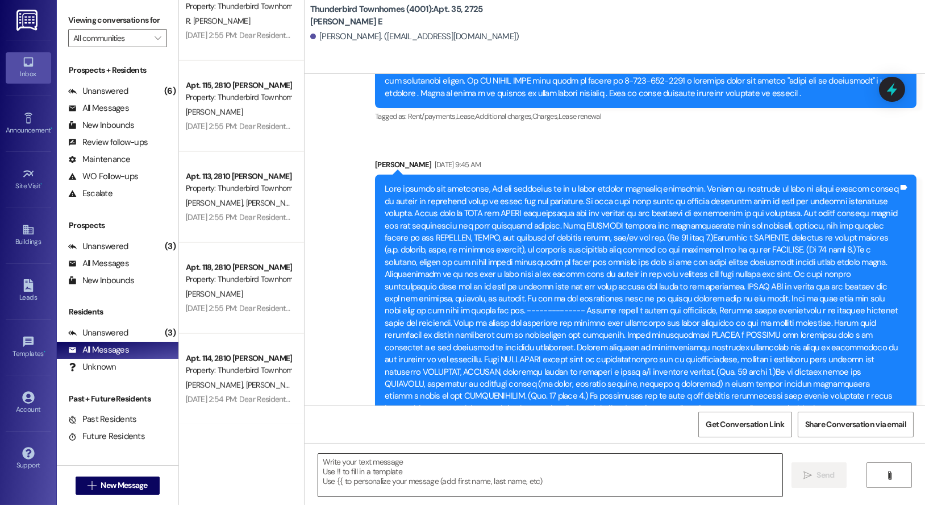
scroll to position [10450, 0]
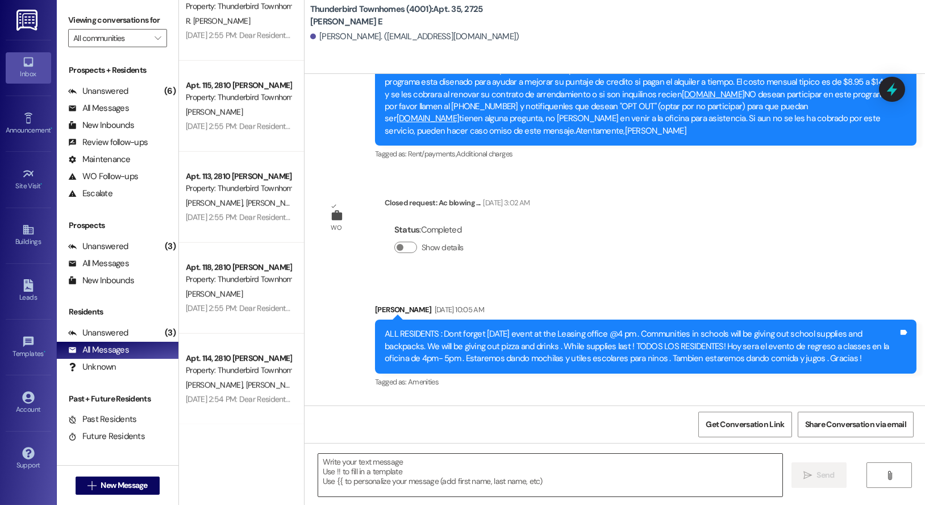
click at [401, 477] on textarea at bounding box center [550, 474] width 464 height 43
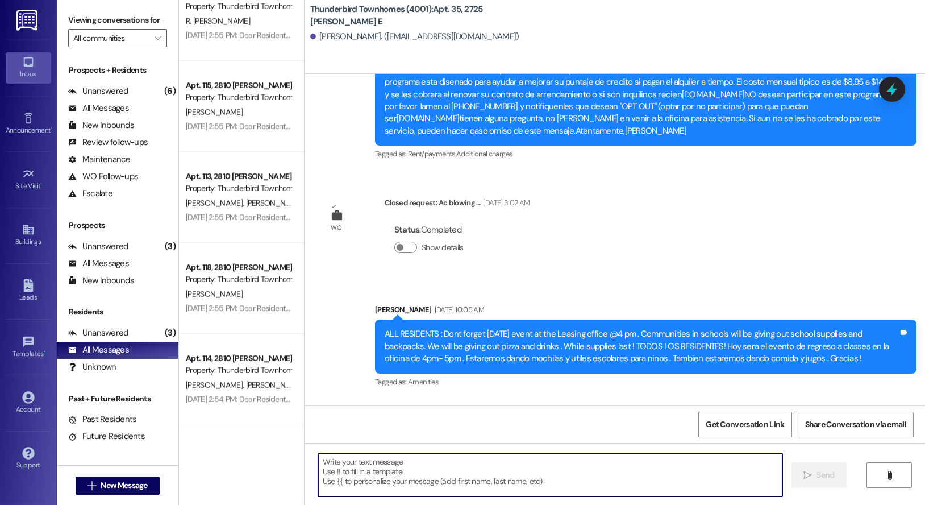
click at [401, 477] on textarea at bounding box center [550, 474] width 464 height 43
type textarea "Hello are you planing to renew your lease ?"
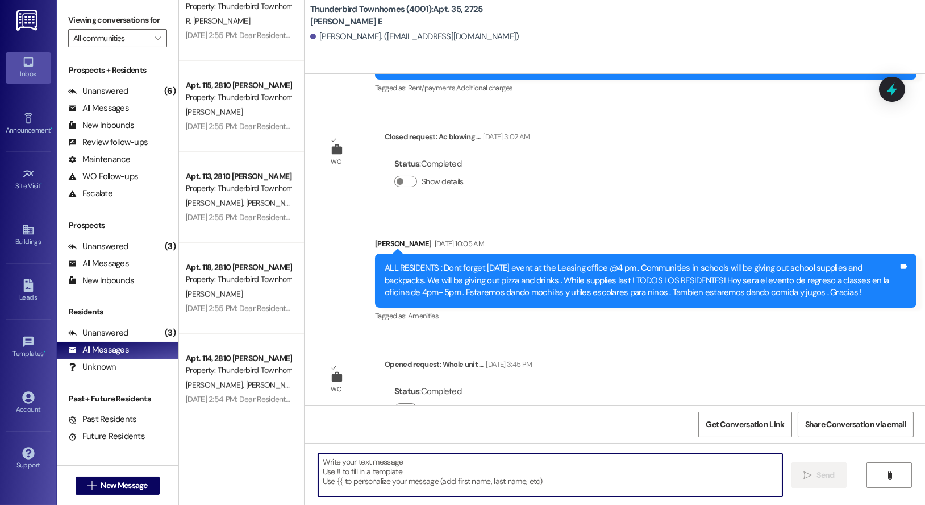
scroll to position [10529, 0]
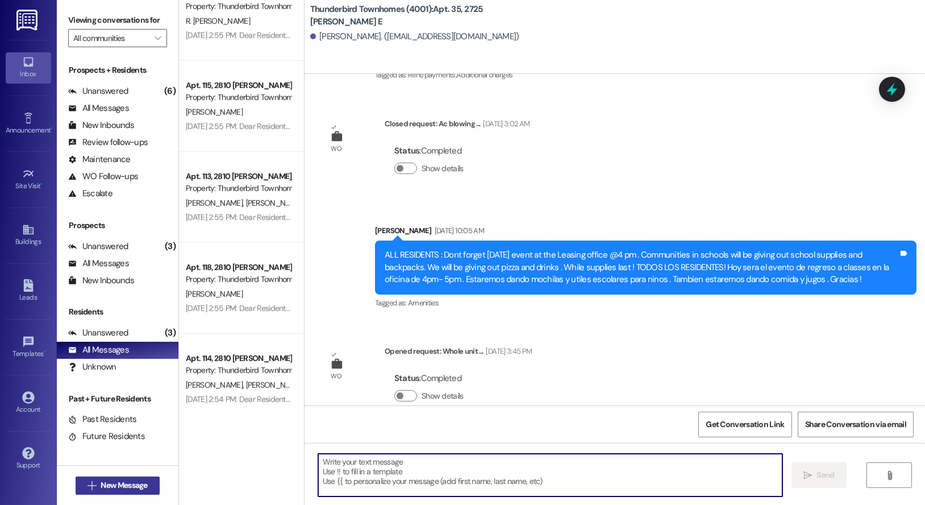
click at [118, 492] on button " New Message" at bounding box center [118, 485] width 84 height 18
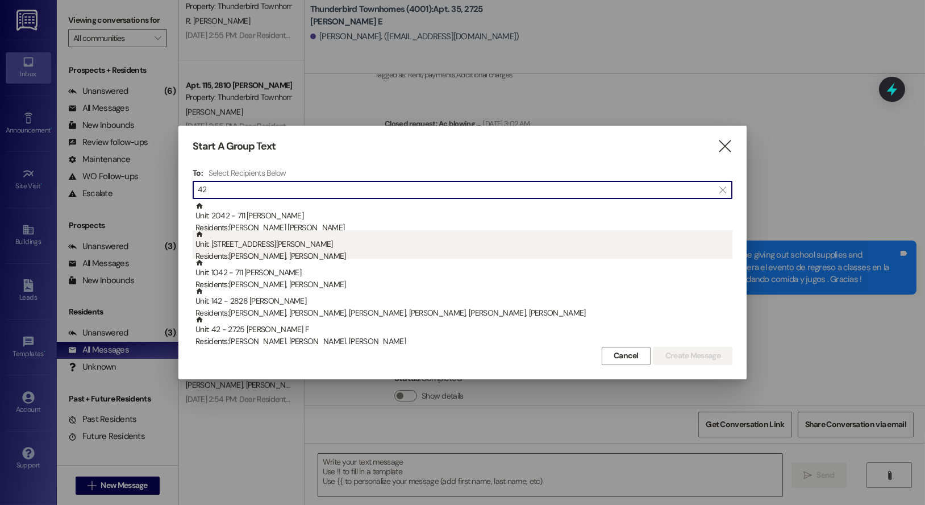
type input "42"
click at [292, 249] on div "Unit: [STREET_ADDRESS][PERSON_NAME] Residents: [PERSON_NAME], [PERSON_NAME]" at bounding box center [463, 246] width 537 height 32
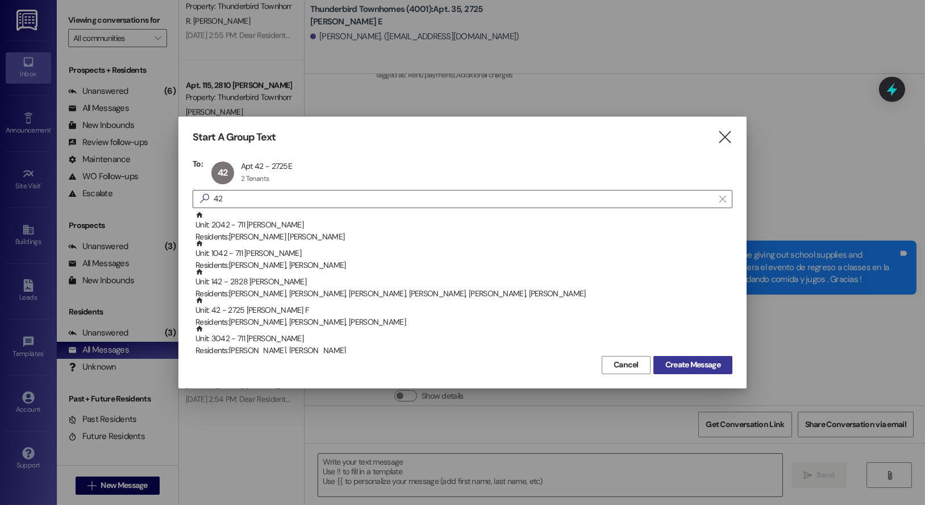
click at [705, 362] on span "Create Message" at bounding box center [692, 365] width 55 height 12
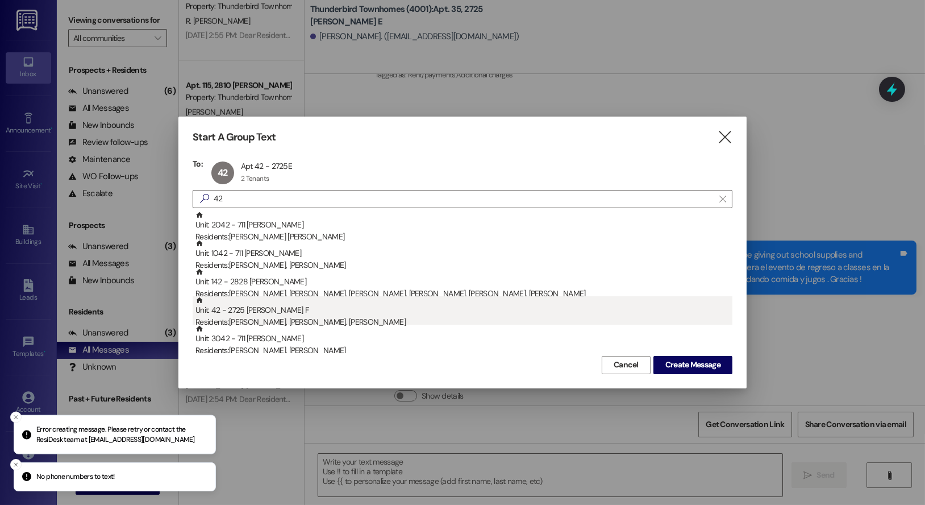
click at [268, 318] on div "Residents: [PERSON_NAME], [PERSON_NAME], [PERSON_NAME]" at bounding box center [463, 322] width 537 height 12
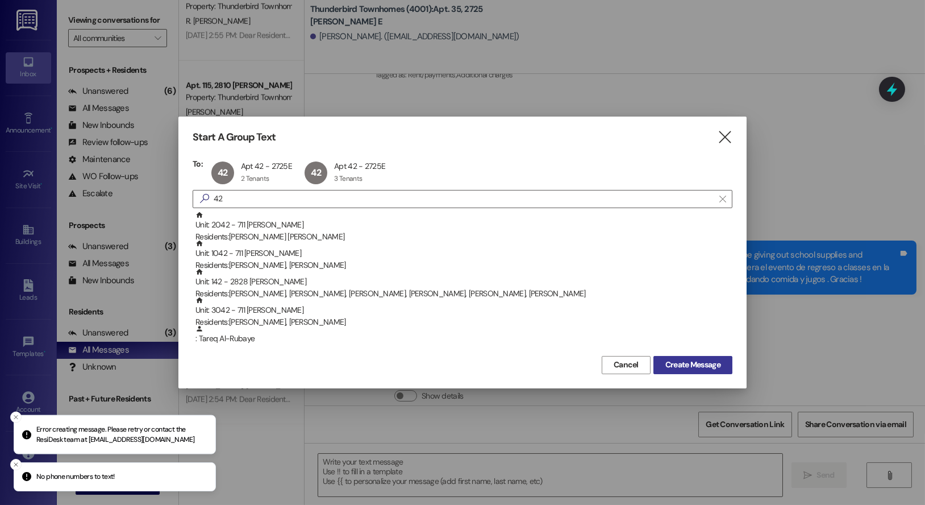
click at [704, 367] on span "Create Message" at bounding box center [692, 365] width 55 height 12
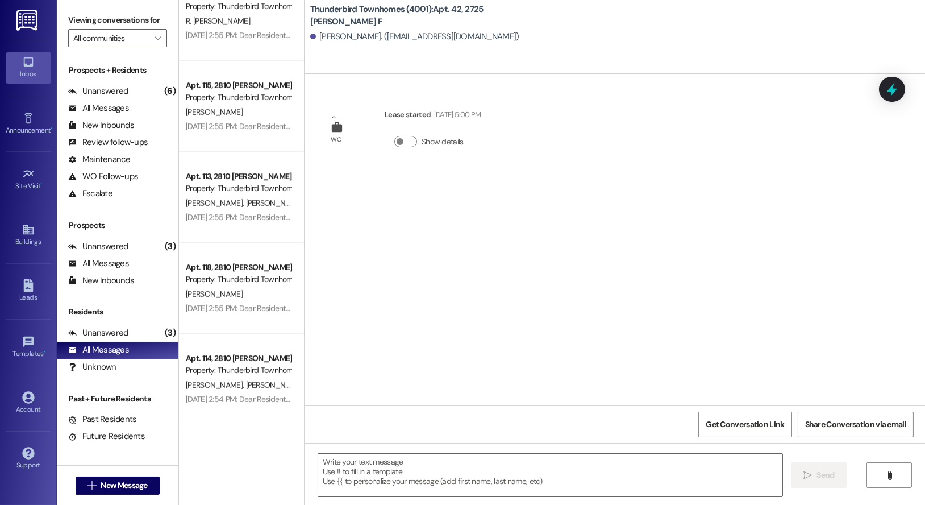
scroll to position [0, 0]
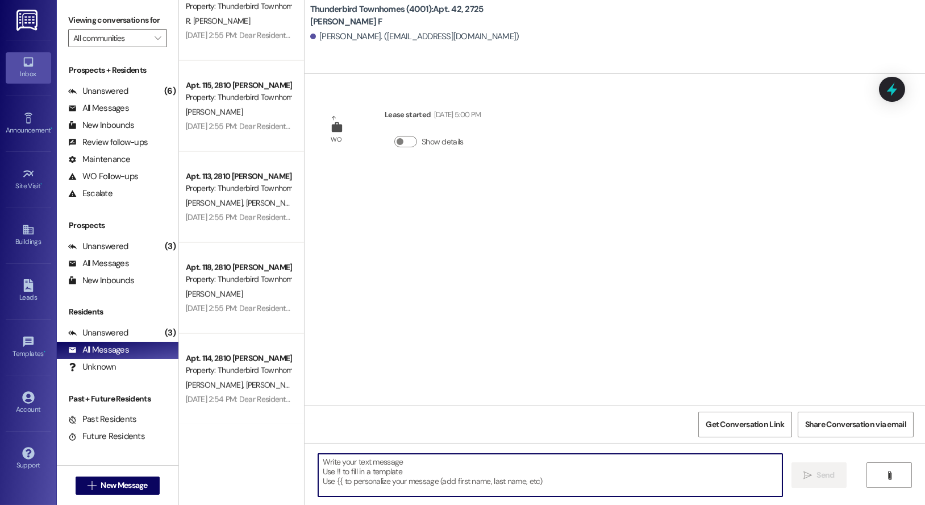
click at [388, 460] on textarea at bounding box center [550, 474] width 464 height 43
type textarea "Hola SI van a querer renovar contrato?"
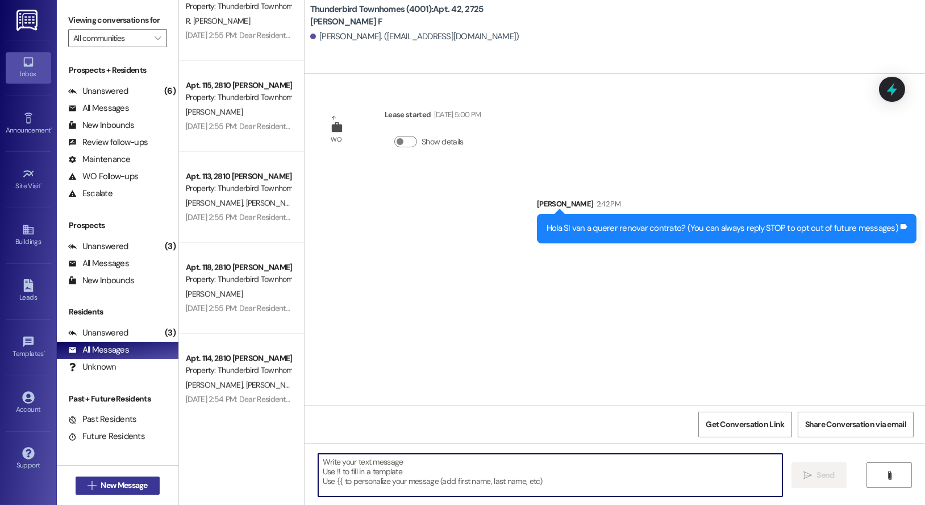
click at [132, 485] on span "New Message" at bounding box center [124, 485] width 47 height 12
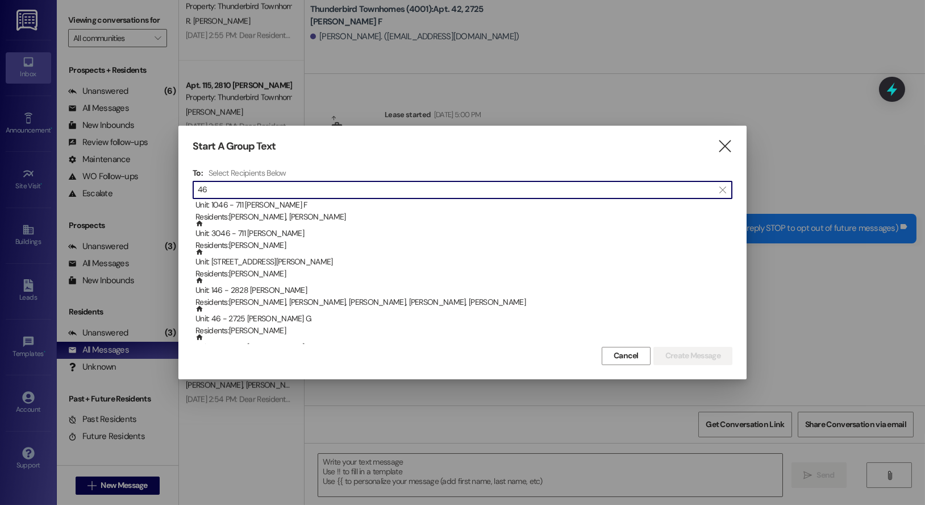
scroll to position [11, 0]
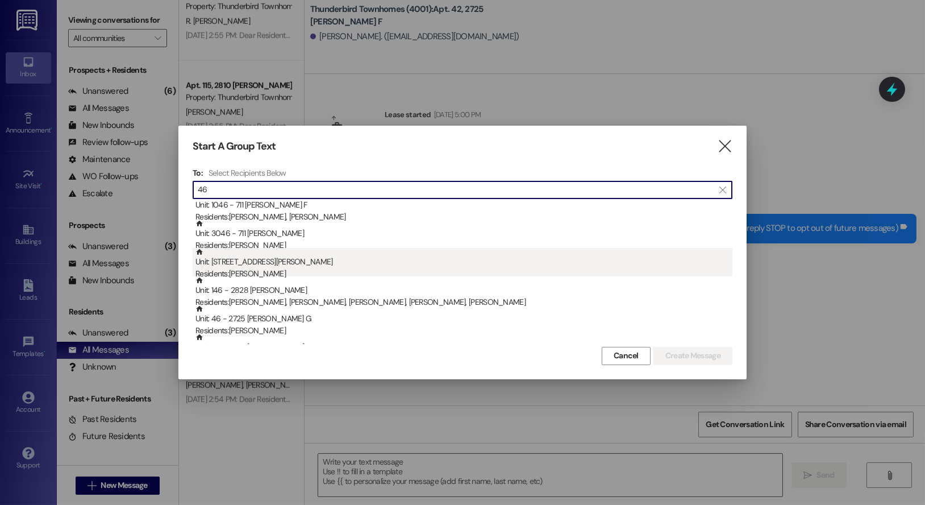
type input "46"
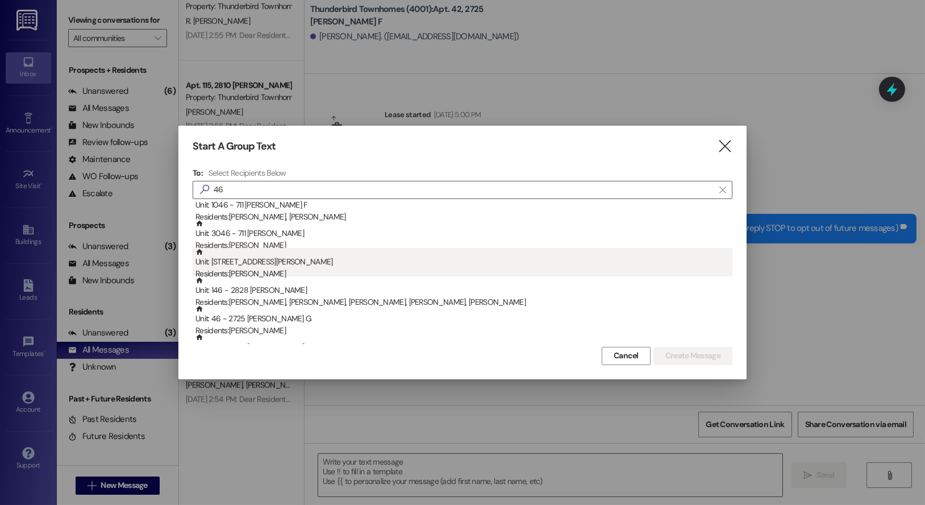
click at [253, 270] on div "Residents: [PERSON_NAME]" at bounding box center [463, 274] width 537 height 12
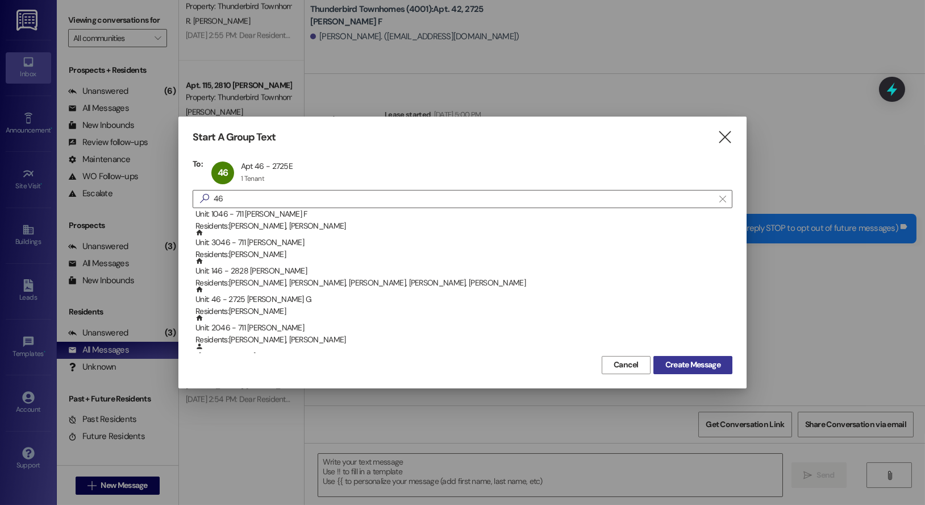
click at [720, 365] on span "Create Message" at bounding box center [692, 365] width 55 height 12
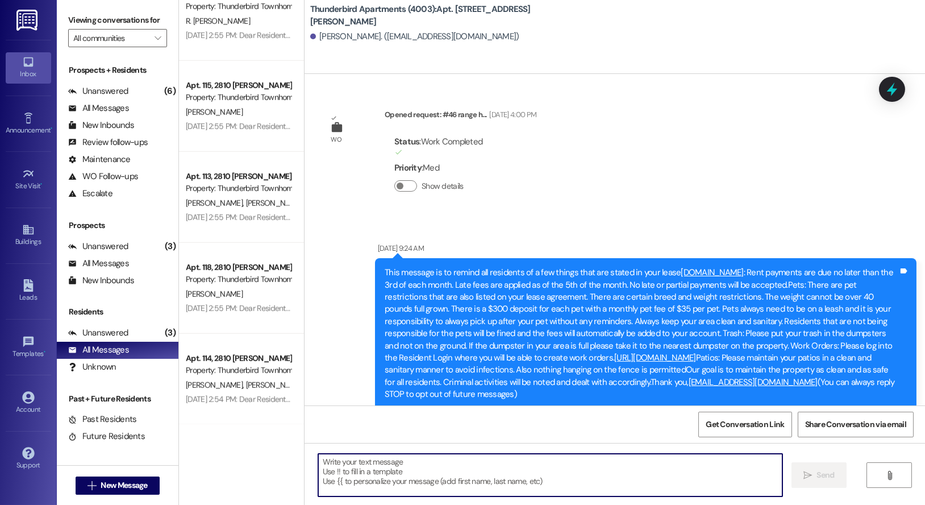
scroll to position [21424, 0]
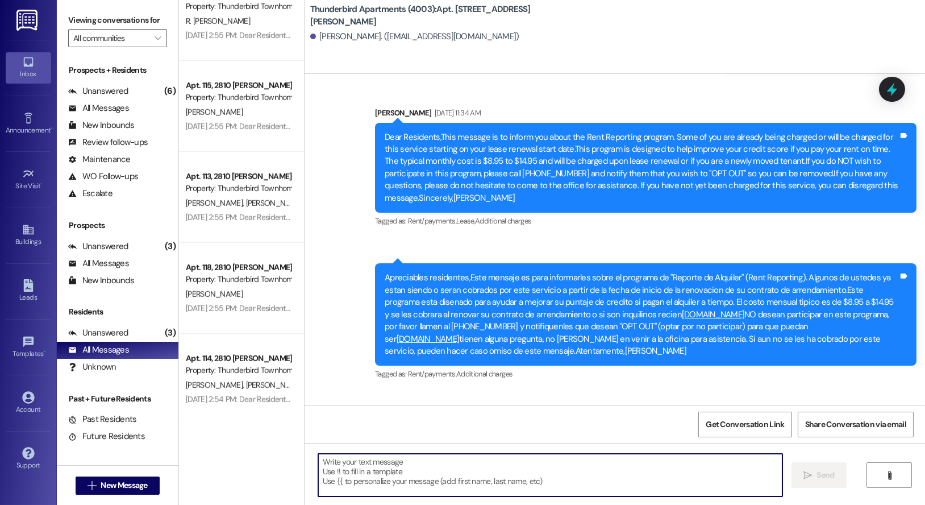
click at [401, 476] on textarea at bounding box center [550, 474] width 464 height 43
type textarea "Hello are you planning to renew your lease ?"
click at [797, 471] on button " Send" at bounding box center [819, 475] width 55 height 26
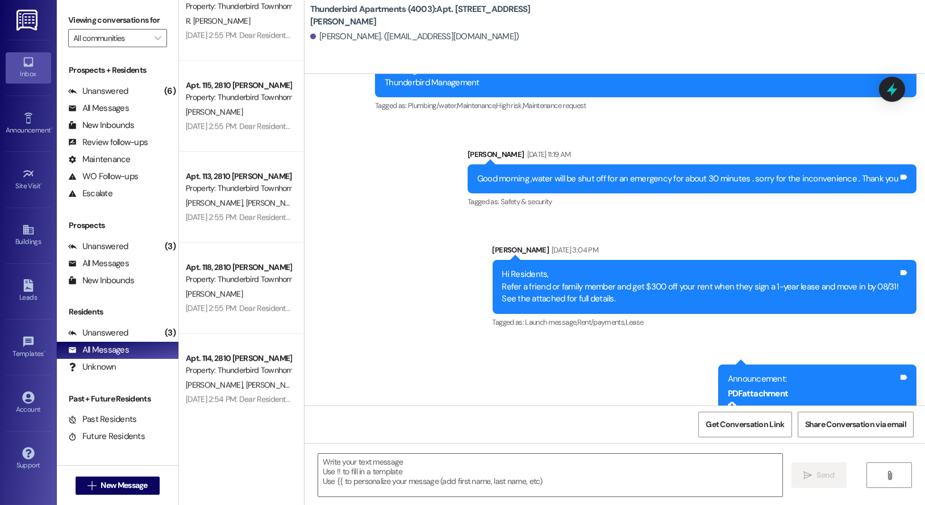
scroll to position [21503, 0]
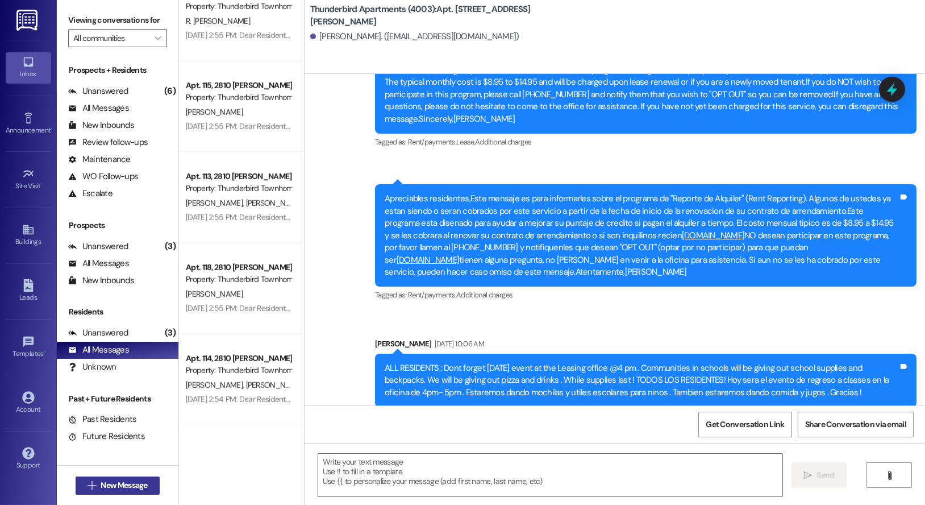
click at [107, 487] on span "New Message" at bounding box center [124, 485] width 47 height 12
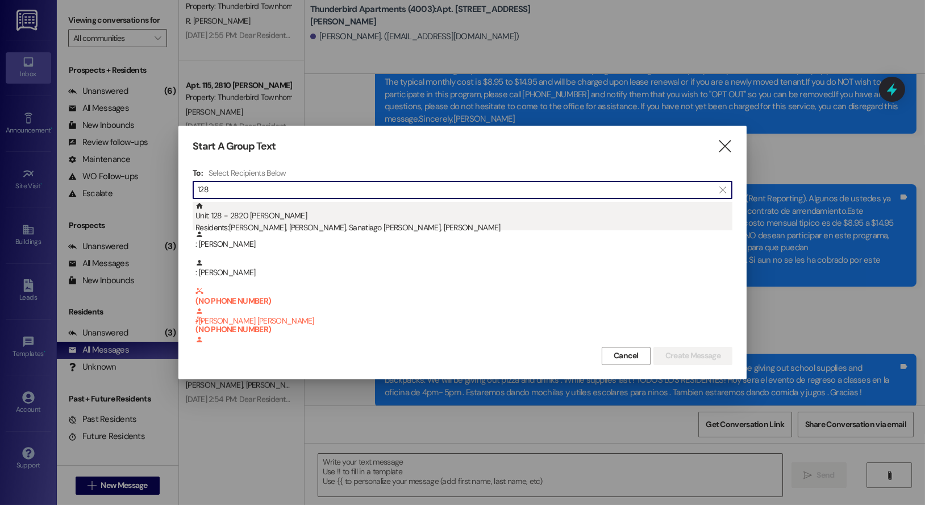
type input "128"
click at [397, 227] on div "Residents: [PERSON_NAME], [PERSON_NAME], [PERSON_NAME], Sanatiago [PERSON_NAME]" at bounding box center [463, 228] width 537 height 12
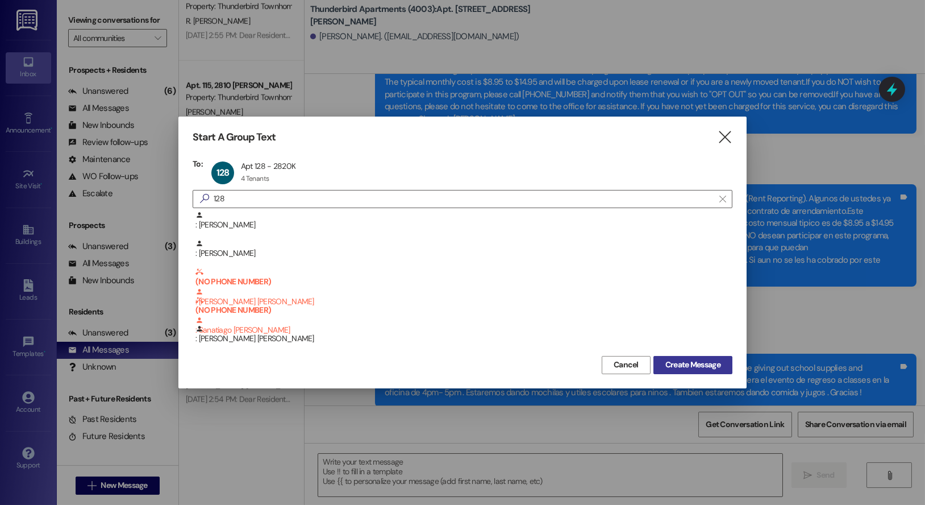
click at [676, 363] on span "Create Message" at bounding box center [692, 365] width 55 height 12
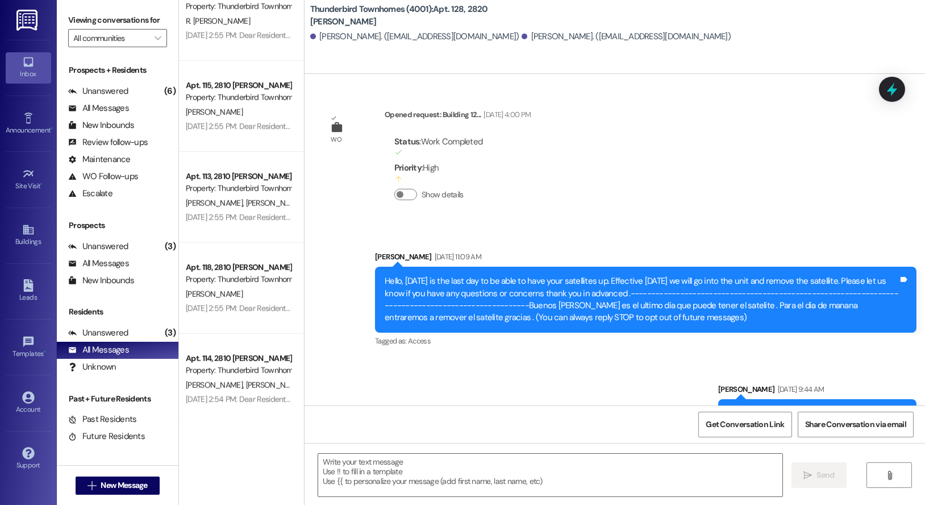
scroll to position [13143, 0]
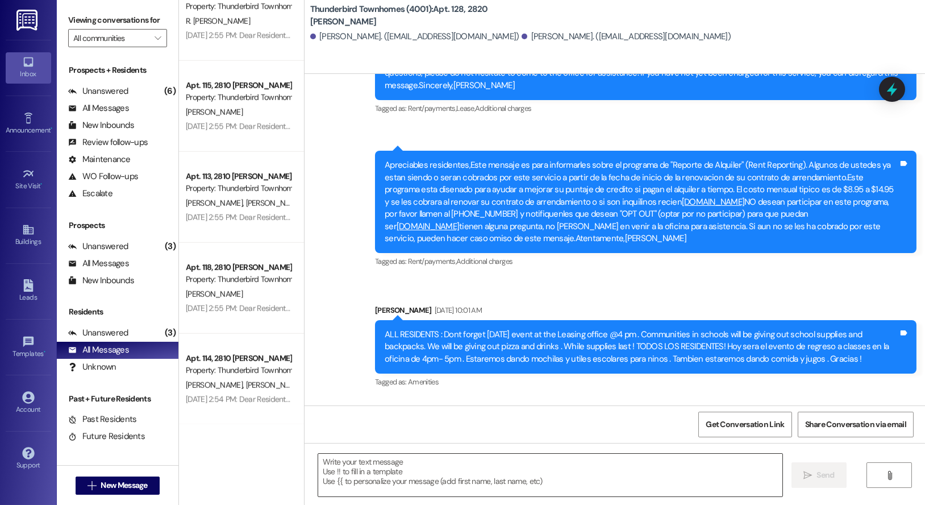
click at [352, 463] on textarea at bounding box center [550, 474] width 464 height 43
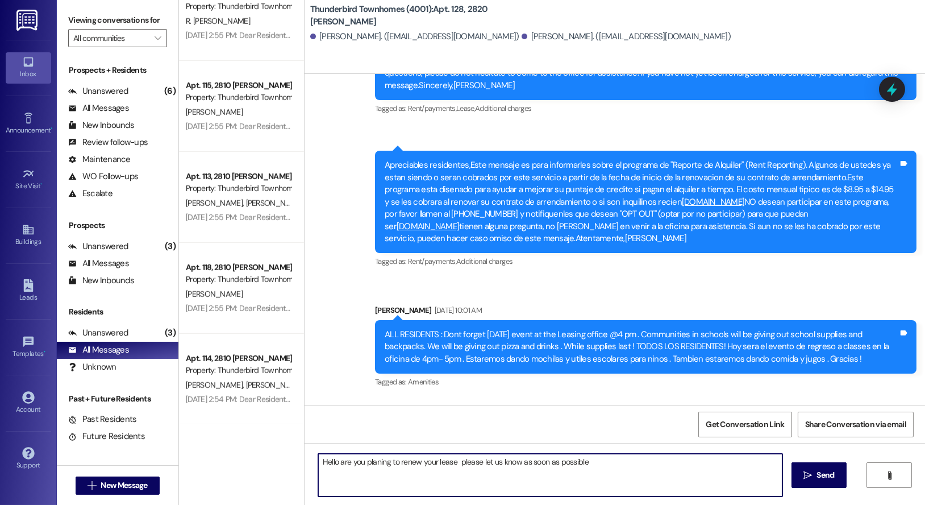
type textarea "Hello are you planing to renew your lease please let us know as soon as possible"
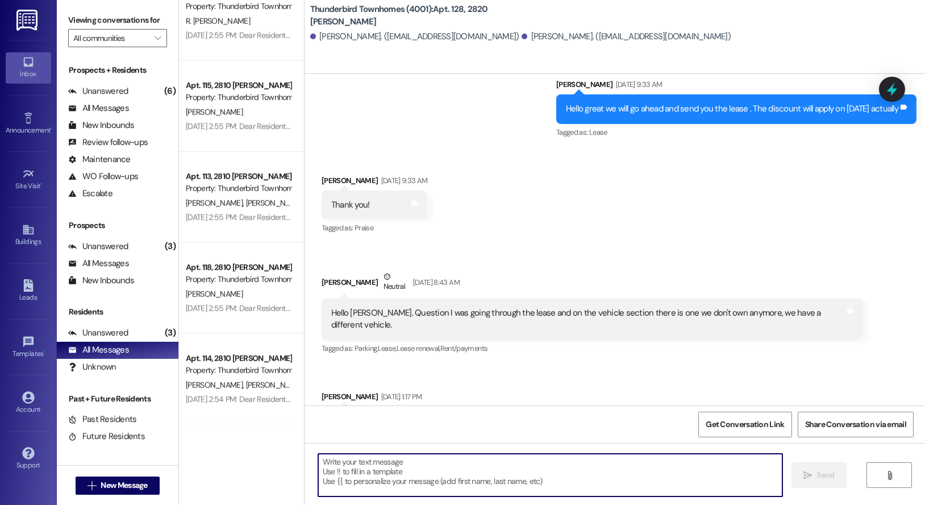
scroll to position [5819, 0]
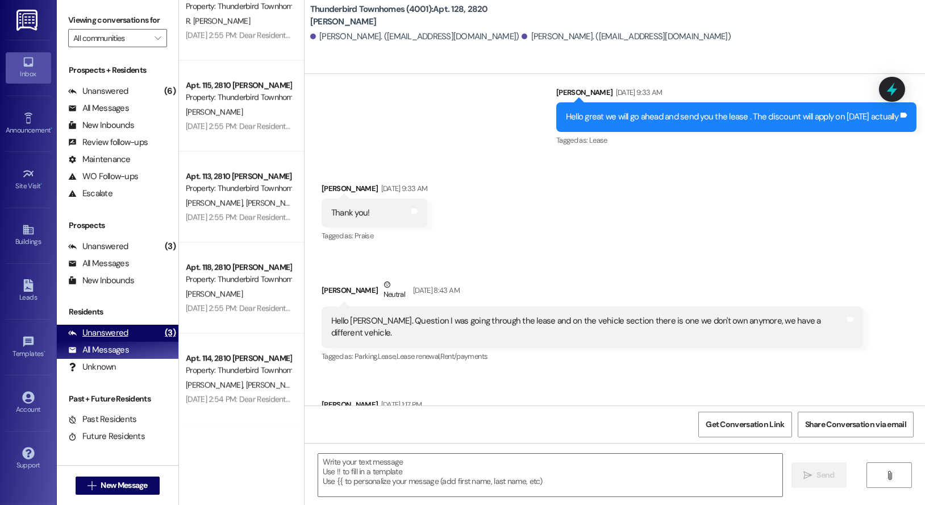
click at [119, 330] on div "Unanswered" at bounding box center [98, 333] width 60 height 12
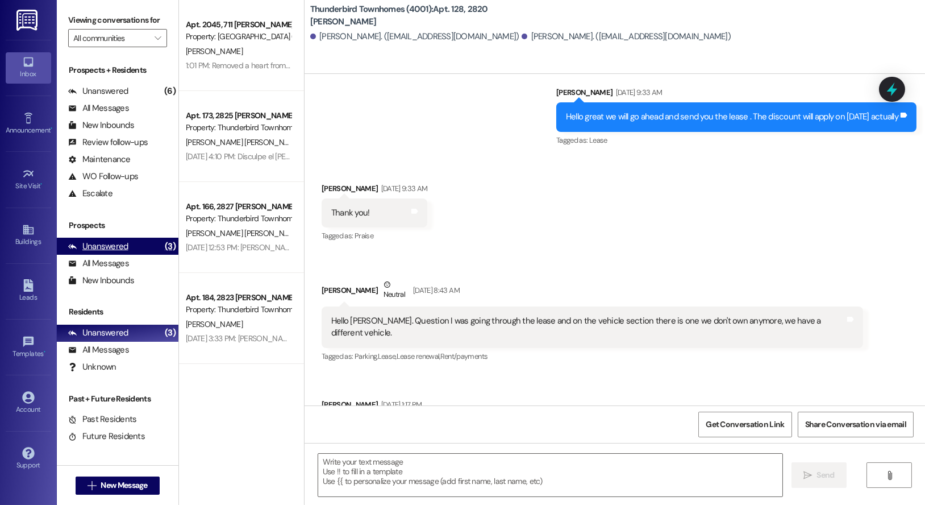
scroll to position [0, 0]
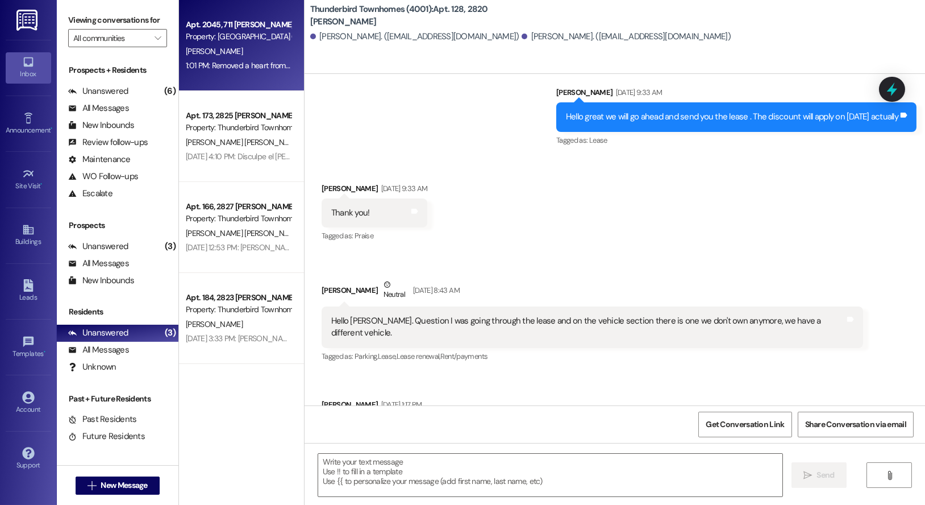
click at [229, 64] on div "1:01 PM: Removed a heart from “ ([GEOGRAPHIC_DATA] (4027)): Good morning, I was…" at bounding box center [505, 65] width 638 height 10
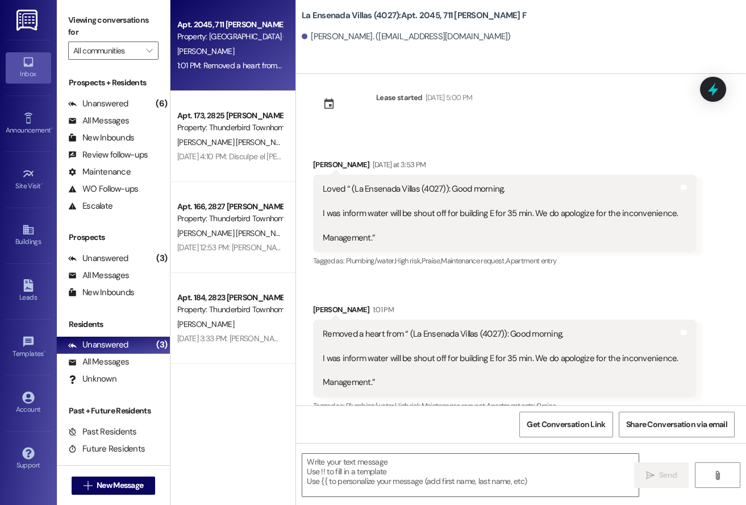
scroll to position [15651, 0]
click at [564, 133] on div "Received via SMS [PERSON_NAME] [DATE] at 3:53 PM Loved “ ([GEOGRAPHIC_DATA] (40…" at bounding box center [521, 277] width 450 height 289
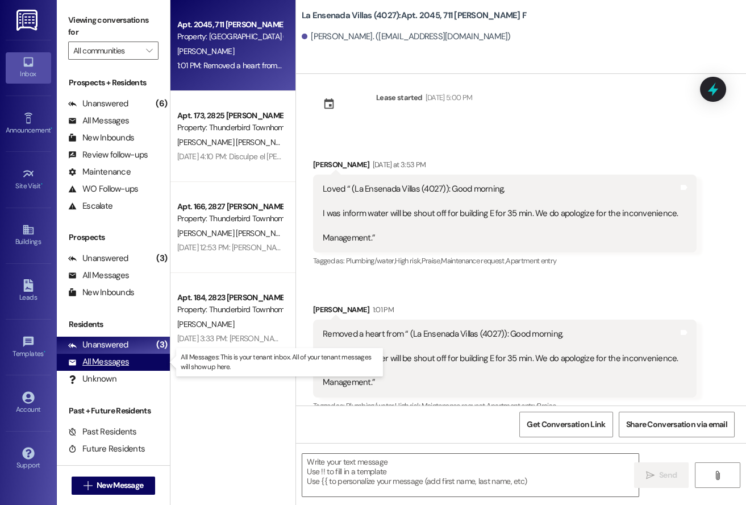
click at [104, 359] on div "All Messages" at bounding box center [98, 362] width 61 height 12
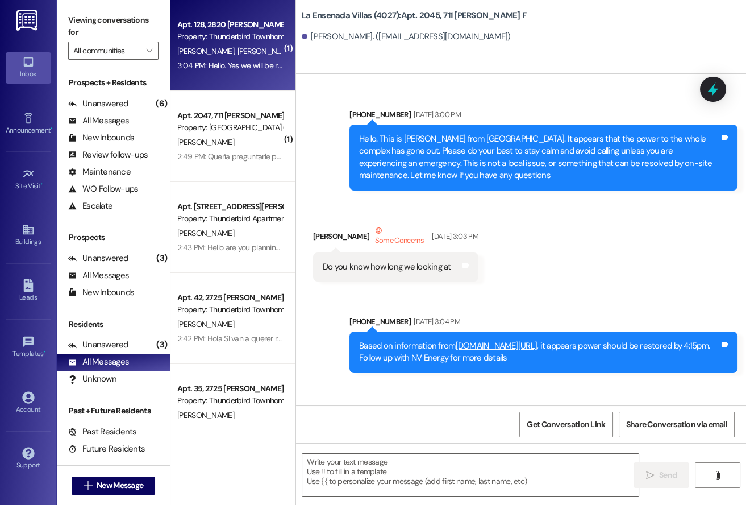
scroll to position [15651, 0]
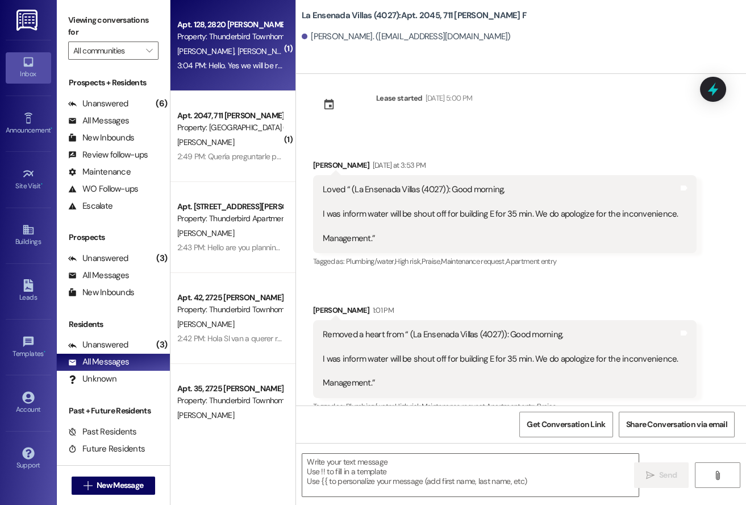
click at [235, 87] on div "Apt. 128, 2820 [PERSON_NAME] Property: Thunderbird Townhomes (4001) [PERSON_NAM…" at bounding box center [232, 45] width 125 height 91
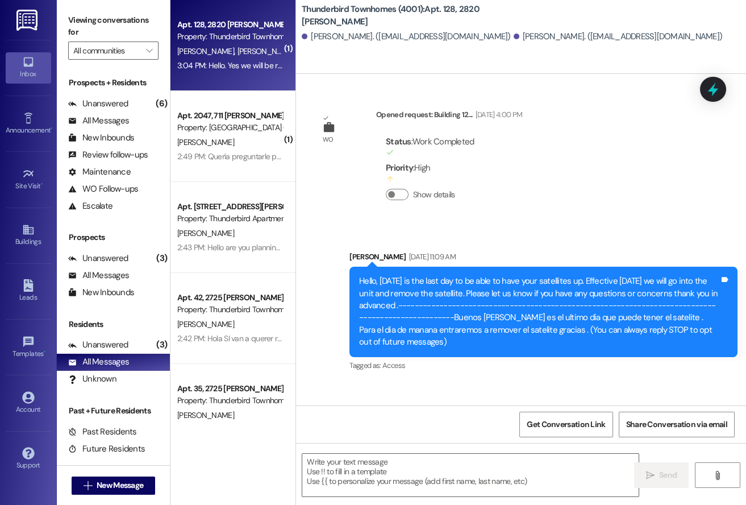
scroll to position [14977, 0]
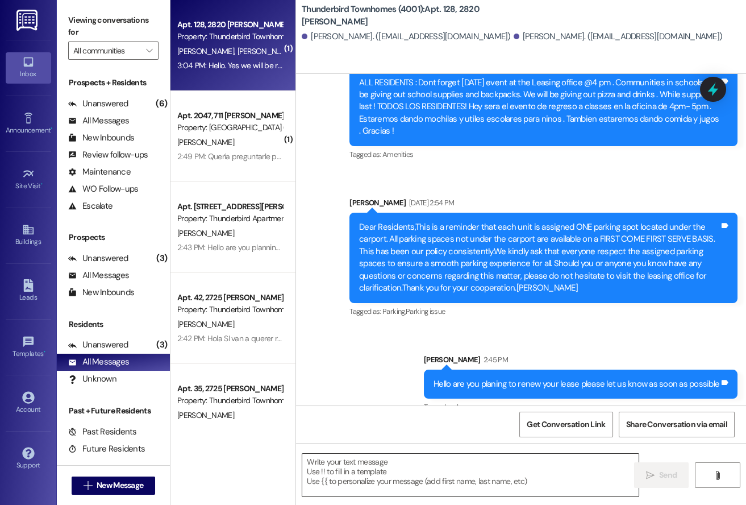
click at [414, 483] on textarea at bounding box center [470, 474] width 336 height 43
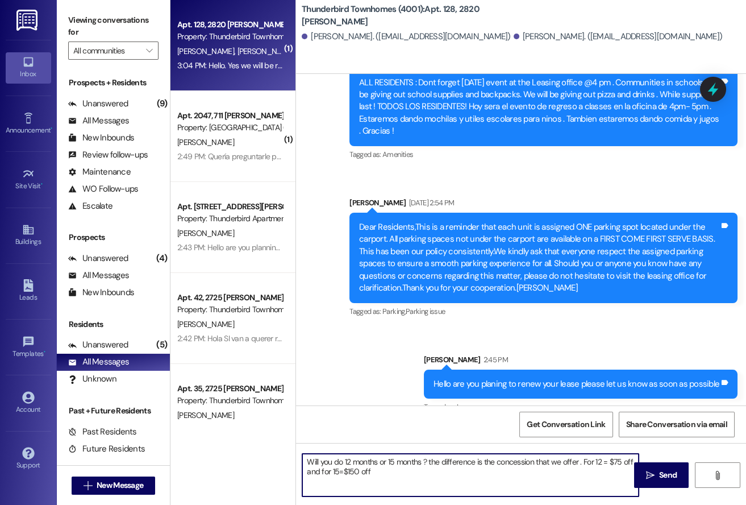
type textarea "Will you do 12 months or 15 months ? the difference is the concession that we o…"
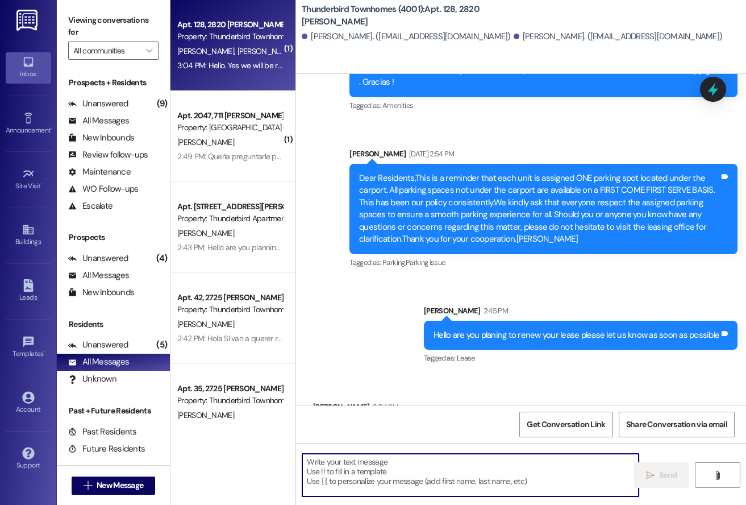
scroll to position [15069, 0]
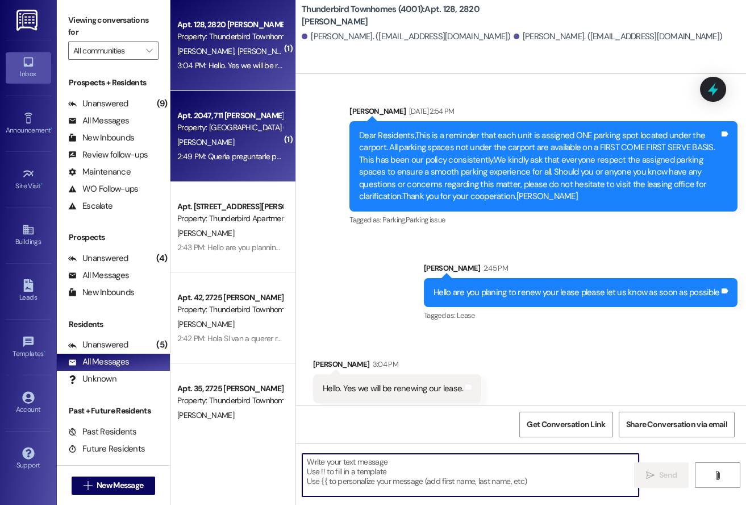
click at [247, 168] on div "Apt. 2047, 711 [PERSON_NAME] F Property: [GEOGRAPHIC_DATA] (4027) [PERSON_NAME]…" at bounding box center [232, 136] width 125 height 91
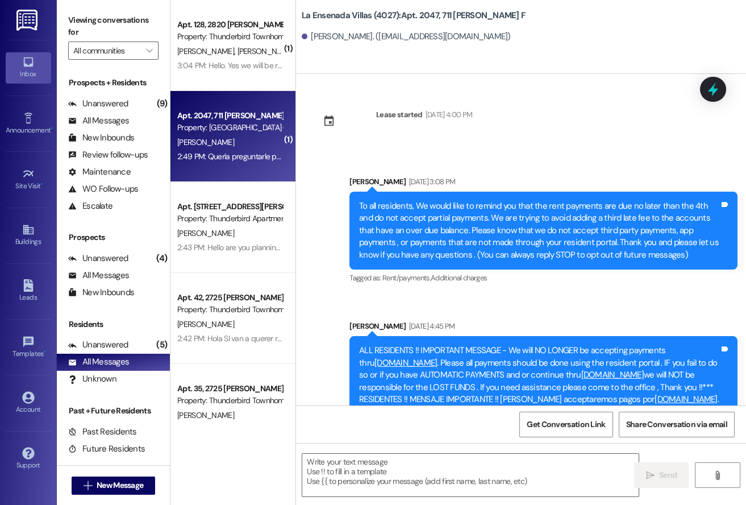
scroll to position [7282, 0]
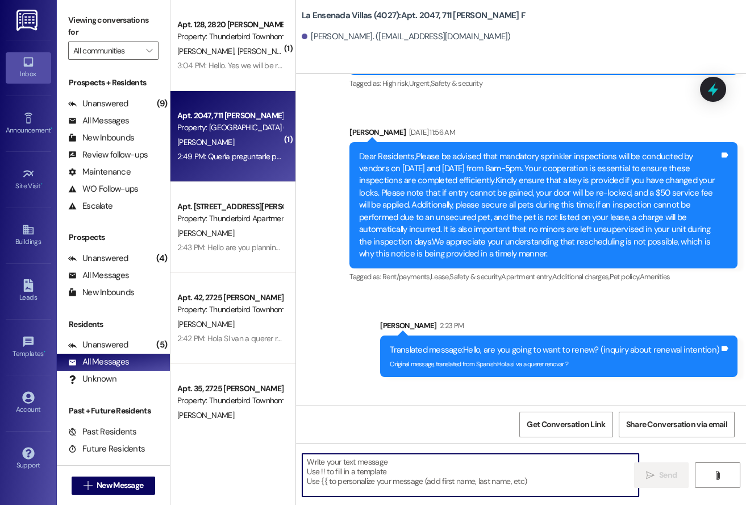
click at [438, 468] on textarea at bounding box center [470, 474] width 336 height 43
click at [407, 461] on textarea at bounding box center [470, 474] width 336 height 43
type textarea "s"
type textarea "si"
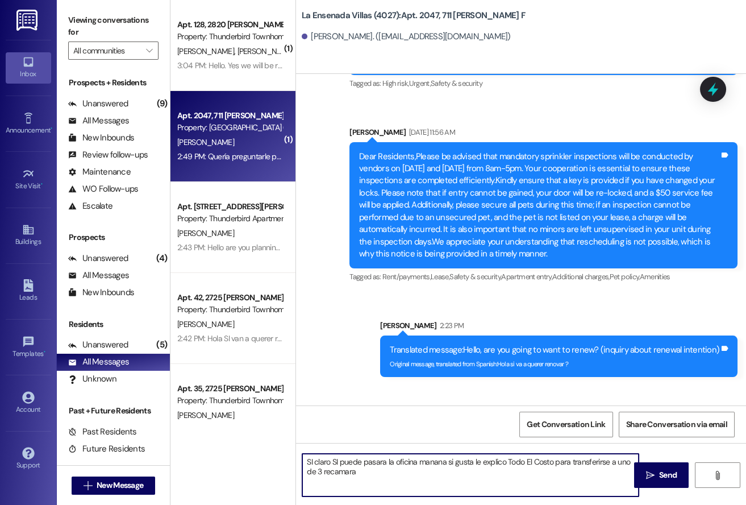
type textarea "SI claro SI puede pasara la oficina manana si gusta le explico Todo El Costo pa…"
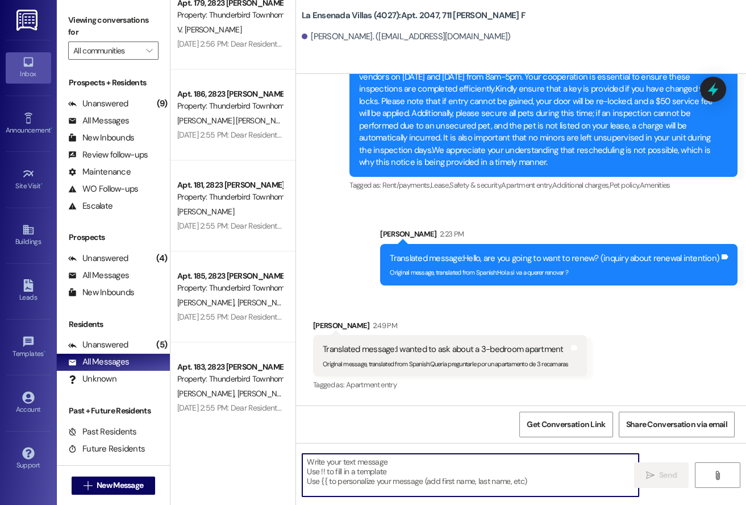
scroll to position [3224, 0]
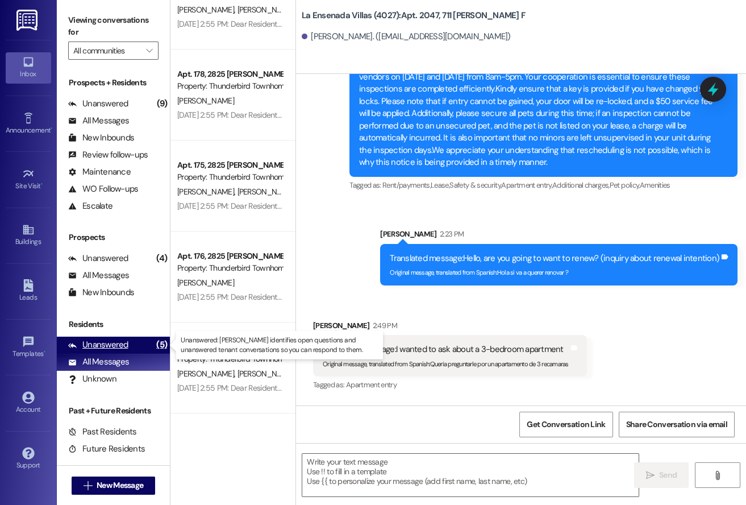
click at [95, 346] on div "Unanswered" at bounding box center [98, 345] width 60 height 12
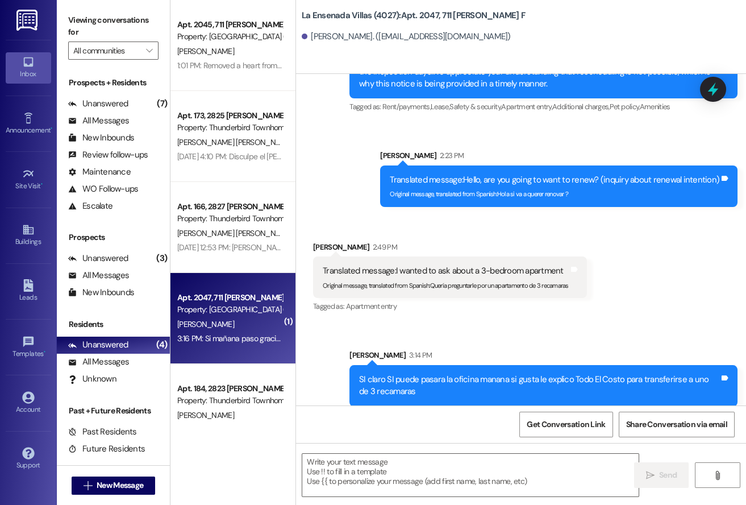
scroll to position [7453, 0]
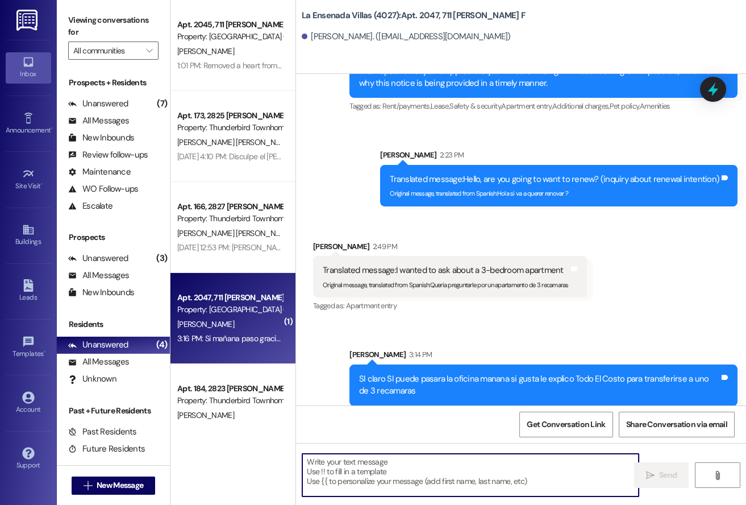
click at [357, 457] on textarea at bounding box center [470, 474] width 336 height 43
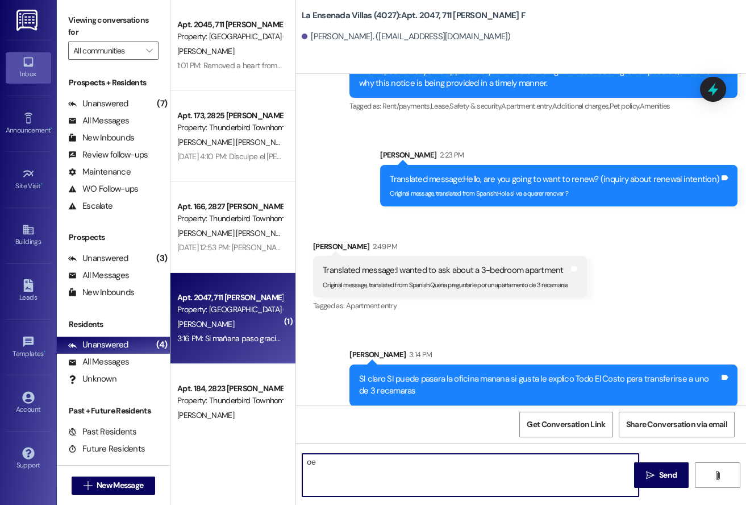
type textarea "o"
type textarea "perfecto"
type textarea "Perfecto gracias"
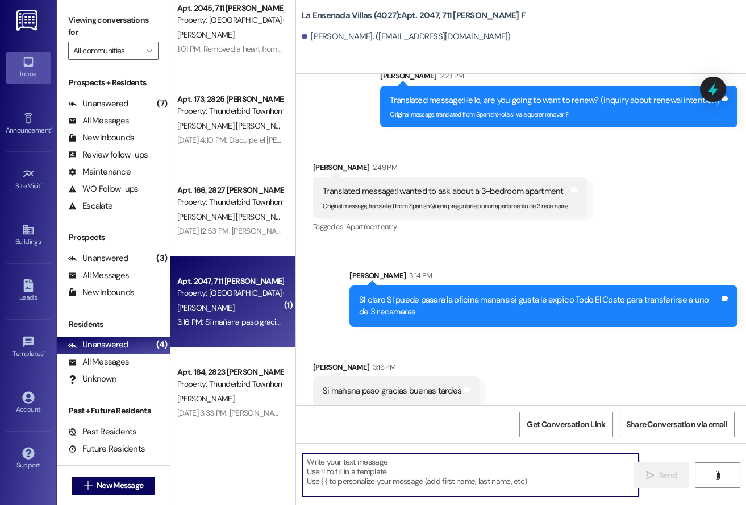
scroll to position [0, 0]
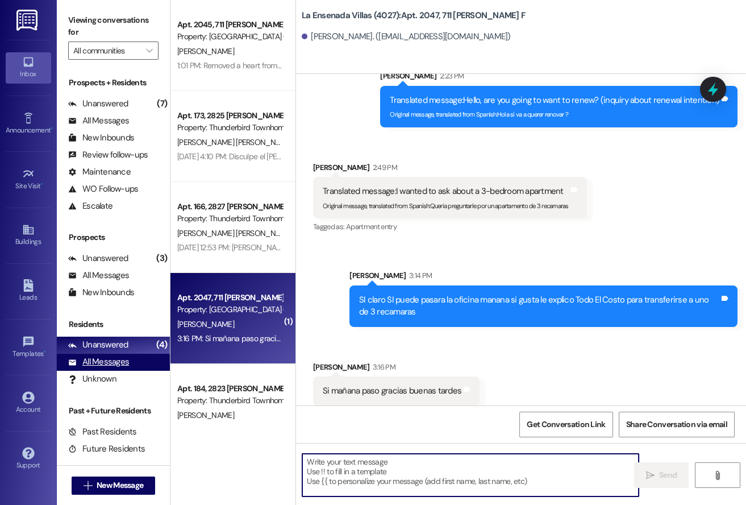
click at [97, 359] on div "All Messages" at bounding box center [98, 362] width 61 height 12
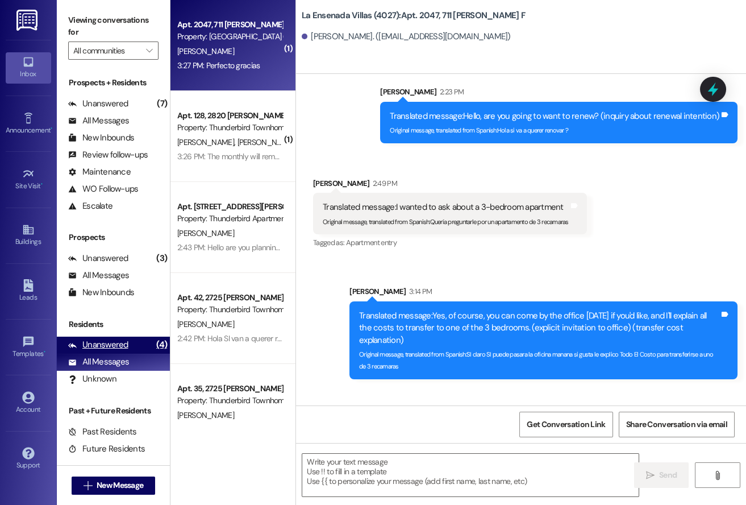
scroll to position [7514, 0]
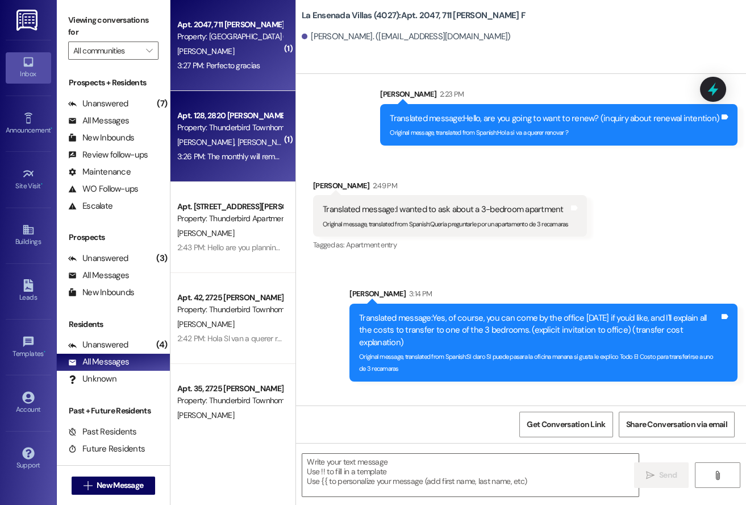
click at [252, 153] on div "3:26 PM: The monthly will remain the same if we decide to do either one correct…" at bounding box center [310, 156] width 266 height 10
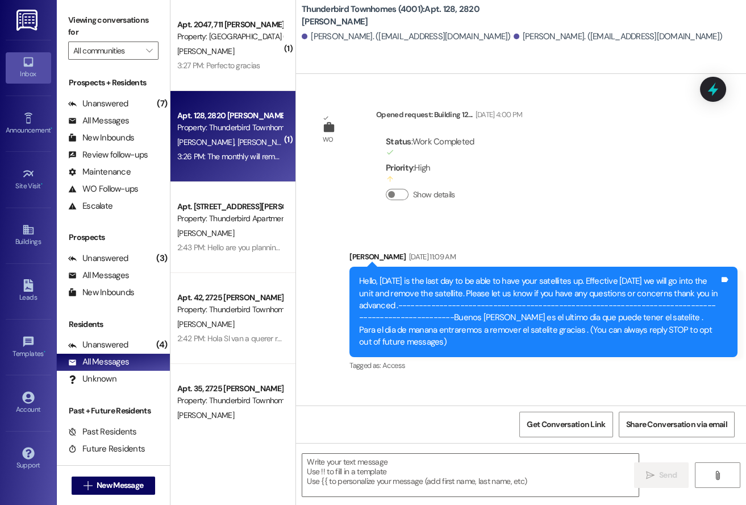
scroll to position [15184, 0]
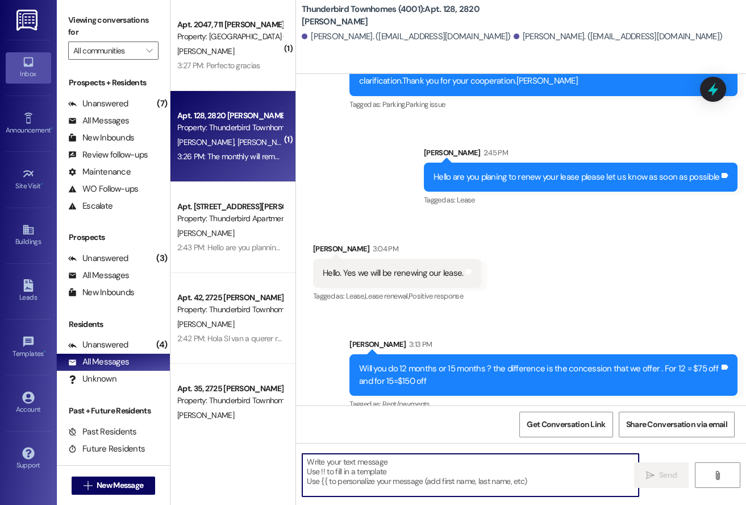
click at [408, 471] on textarea at bounding box center [470, 474] width 336 height 43
click at [355, 463] on textarea at bounding box center [470, 474] width 336 height 43
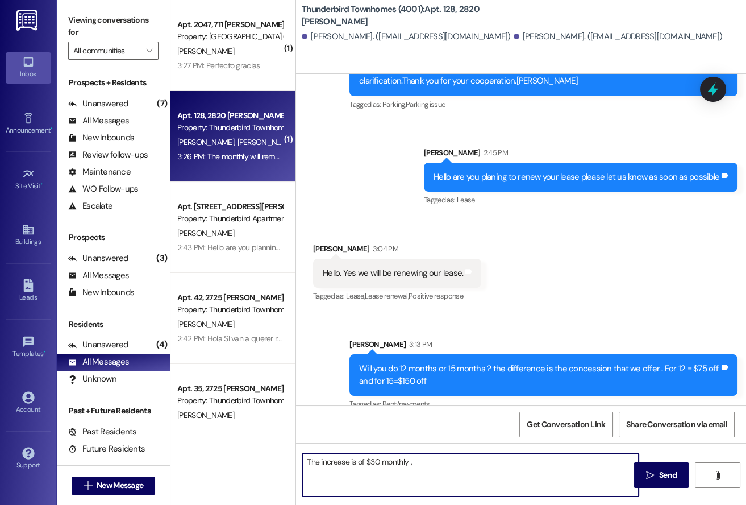
type textarea "The increase is of $30 monthly ,"
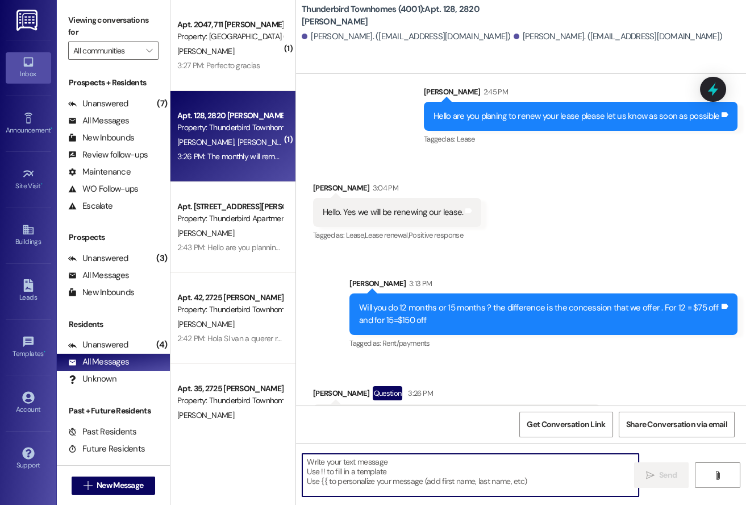
scroll to position [15263, 0]
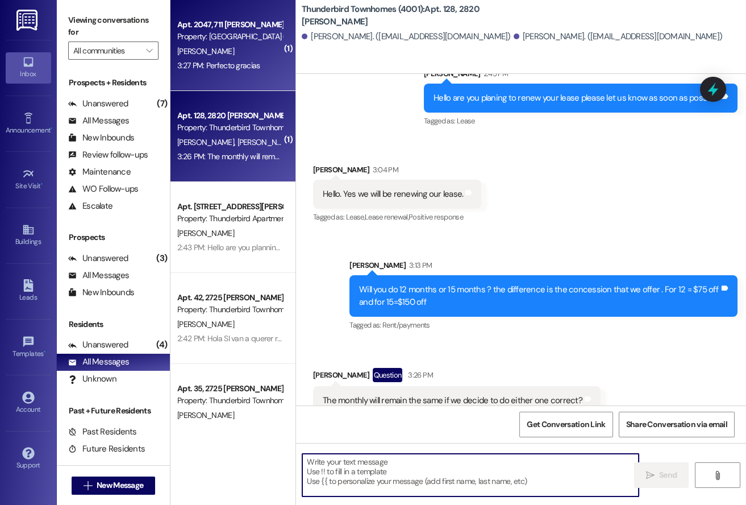
click at [247, 66] on div "3:27 PM: Perfecto gracias 3:27 PM: Perfecto gracias" at bounding box center [218, 65] width 83 height 10
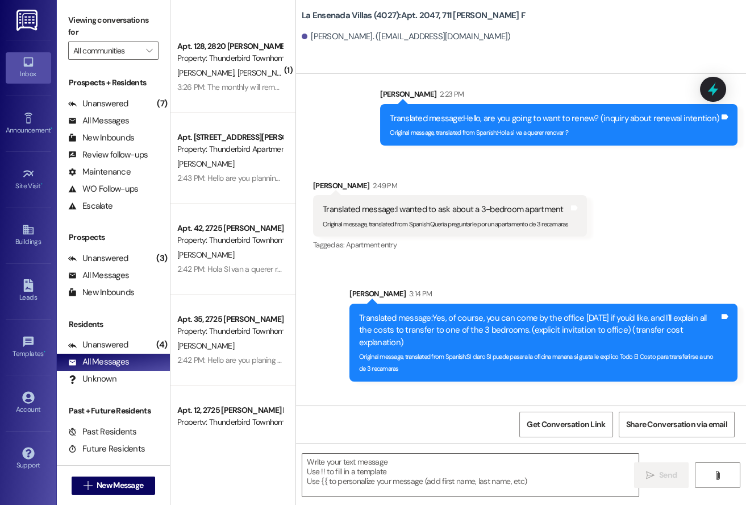
scroll to position [0, 0]
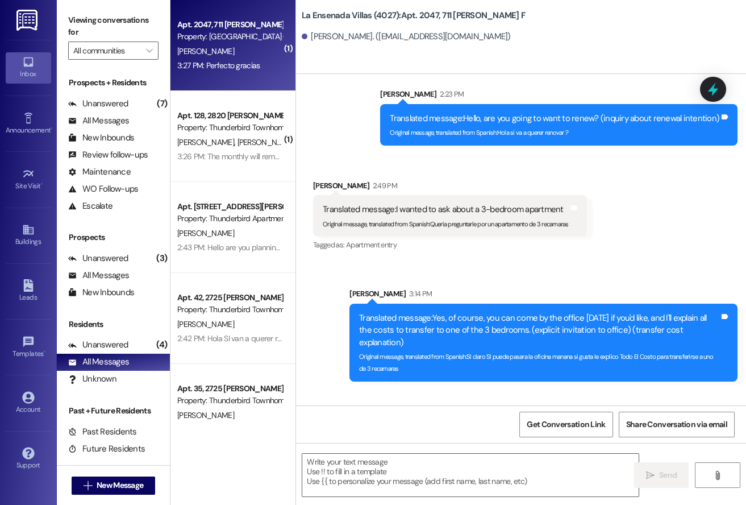
click at [593, 68] on div "La Ensenada Villas (4027): Apt. 2047, 711 [PERSON_NAME] F [PERSON_NAME]. ([EMAI…" at bounding box center [521, 37] width 450 height 74
